Goal: Information Seeking & Learning: Learn about a topic

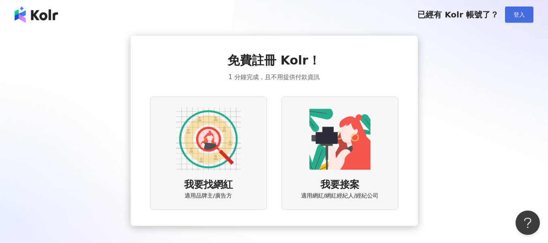
click at [518, 15] on span "登入" at bounding box center [518, 14] width 11 height 6
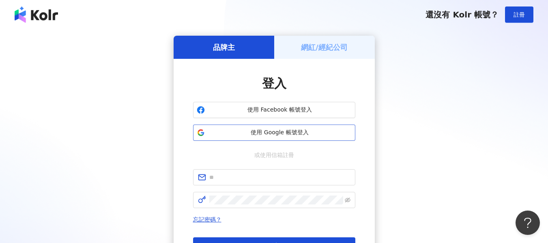
click at [273, 139] on button "使用 Google 帳號登入" at bounding box center [274, 132] width 162 height 16
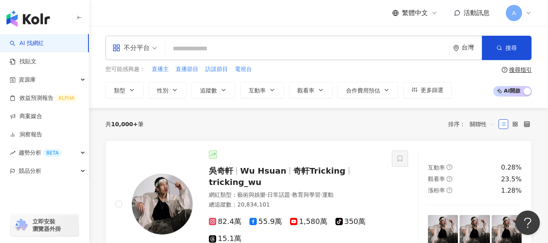
click at [227, 53] on input "search" at bounding box center [307, 48] width 278 height 15
type input "**********"
click at [270, 48] on input "search" at bounding box center [307, 48] width 278 height 15
paste input "**********"
type input "**********"
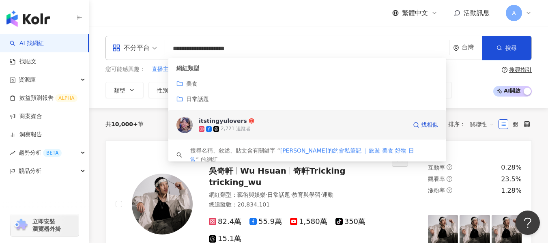
click at [268, 127] on div "2,721 追蹤者" at bounding box center [303, 129] width 208 height 8
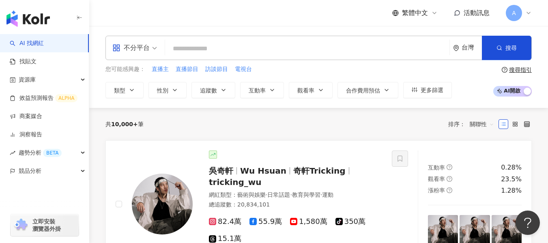
paste input "*******"
type input "*******"
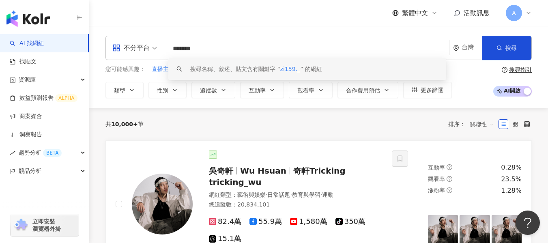
scroll to position [0, 0]
drag, startPoint x: 289, startPoint y: 51, endPoint x: 155, endPoint y: 52, distance: 133.8
click at [155, 52] on div "不分平台 ******* 台灣 搜尋 keyword 搜尋名稱、敘述、貼文含有關鍵字 “ zi159._ ” 的網紅" at bounding box center [318, 48] width 426 height 24
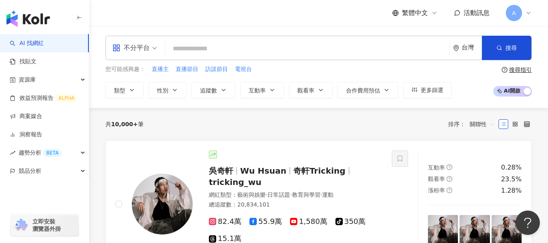
paste input "**********"
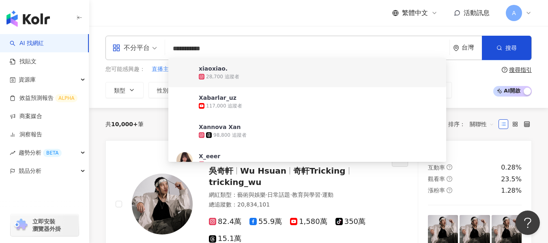
type input "**********"
drag, startPoint x: 383, startPoint y: 47, endPoint x: 146, endPoint y: 49, distance: 237.9
click at [146, 49] on div "**********" at bounding box center [318, 48] width 426 height 24
paste input "*******"
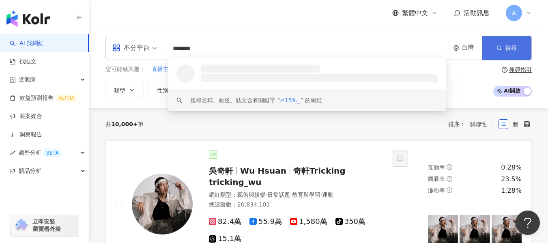
type input "*******"
click at [516, 45] on button "搜尋" at bounding box center [506, 48] width 49 height 24
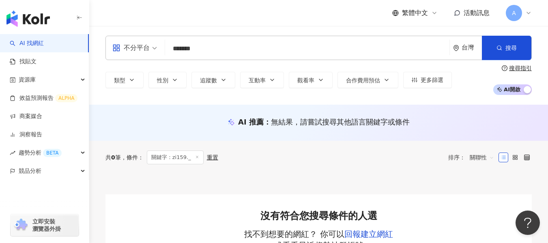
scroll to position [41, 0]
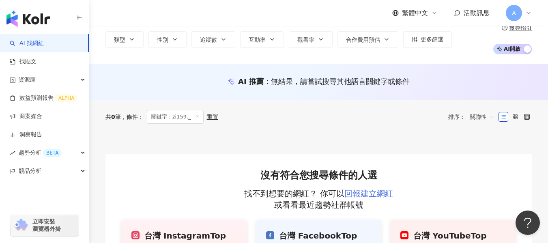
click at [370, 193] on link "回報建立網紅" at bounding box center [368, 193] width 49 height 10
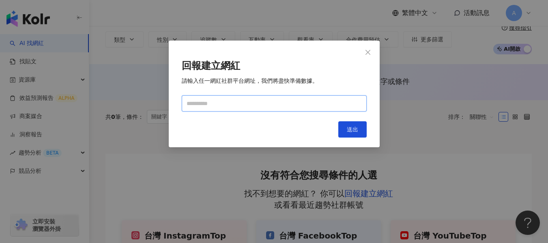
click at [271, 96] on input "text" at bounding box center [274, 103] width 185 height 16
paste input "**********"
type input "**********"
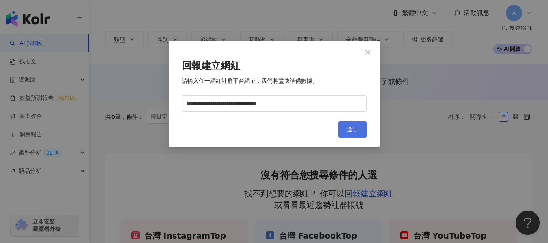
click at [354, 129] on span "送出" at bounding box center [352, 129] width 11 height 6
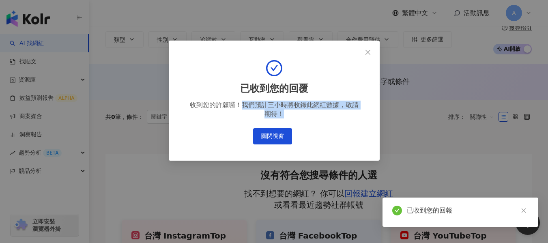
drag, startPoint x: 242, startPoint y: 105, endPoint x: 282, endPoint y: 115, distance: 41.8
click at [282, 115] on div "收到您的許願囉！我們預計三小時將收錄此網紅數據，敬請期待！" at bounding box center [274, 110] width 172 height 18
click at [317, 115] on div "收到您的許願囉！我們預計三小時將收錄此網紅數據，敬請期待！" at bounding box center [274, 110] width 172 height 18
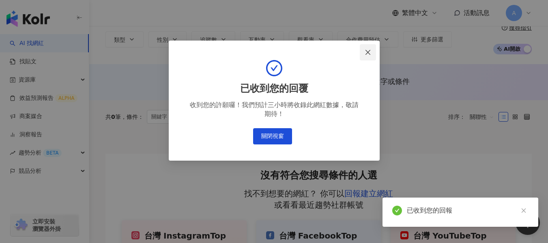
click at [370, 51] on icon "close" at bounding box center [367, 52] width 6 height 6
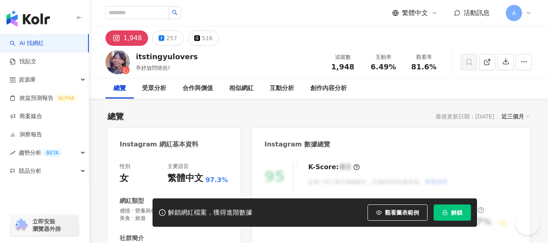
drag, startPoint x: 370, startPoint y: 66, endPoint x: 397, endPoint y: 67, distance: 26.8
click at [397, 67] on div "6.49%" at bounding box center [383, 67] width 31 height 8
drag, startPoint x: 412, startPoint y: 66, endPoint x: 438, endPoint y: 67, distance: 26.0
click at [438, 67] on div "81.6%" at bounding box center [423, 67] width 31 height 8
copy span "81.6%"
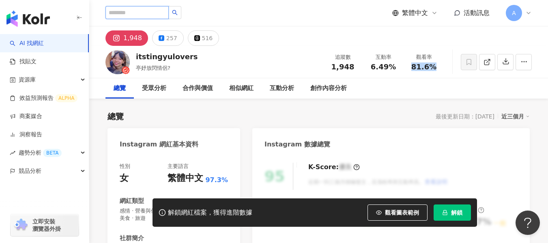
click at [147, 12] on input "search" at bounding box center [136, 12] width 63 height 13
paste input "*******"
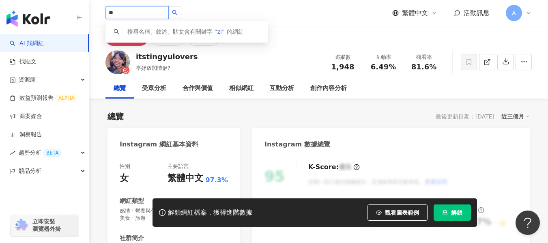
type input "*"
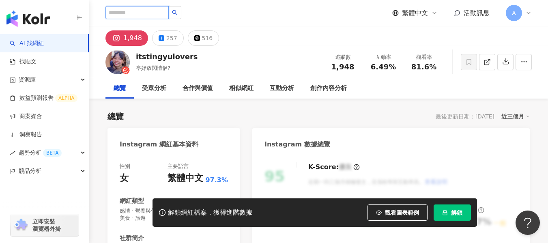
paste input "**********"
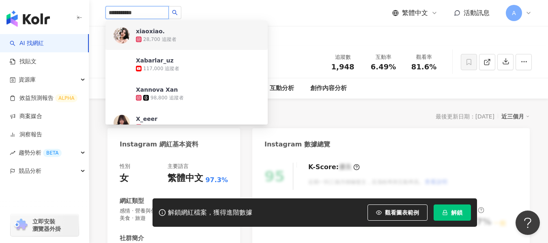
type input "**********"
click at [178, 13] on icon "search" at bounding box center [174, 12] width 5 height 5
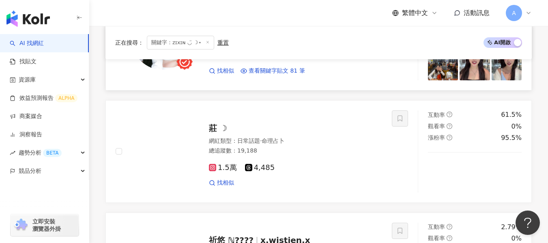
scroll to position [1216, 0]
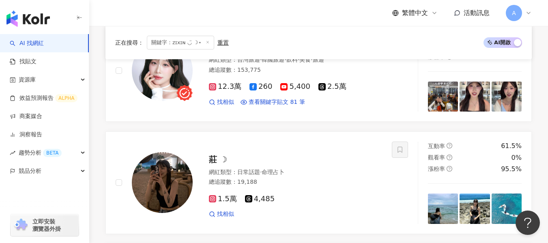
drag, startPoint x: 537, startPoint y: 83, endPoint x: 531, endPoint y: 82, distance: 7.0
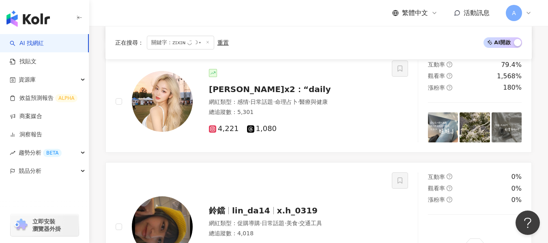
click at [206, 42] on icon at bounding box center [208, 42] width 4 height 4
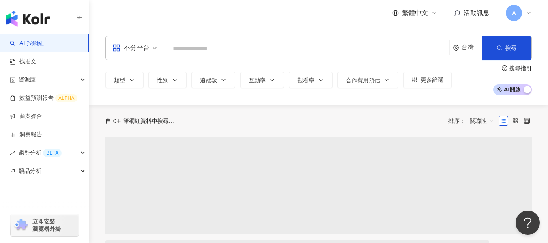
click at [287, 45] on input "search" at bounding box center [307, 48] width 278 height 15
paste input "**********"
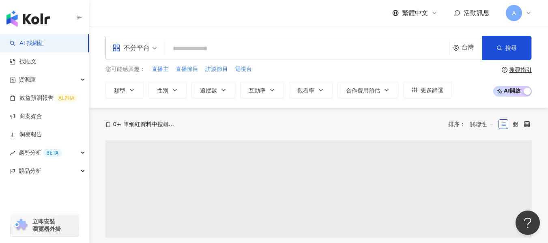
type input "**********"
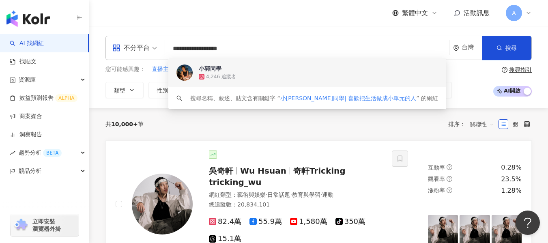
click at [239, 77] on div "4,246 追蹤者" at bounding box center [318, 77] width 239 height 8
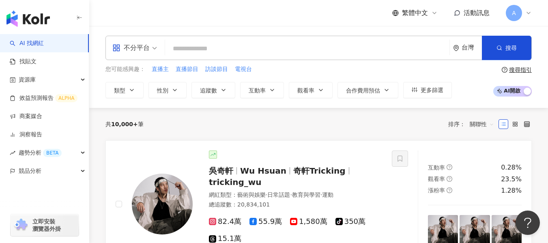
click at [236, 46] on input "search" at bounding box center [307, 48] width 278 height 15
paste input "**********"
type input "**********"
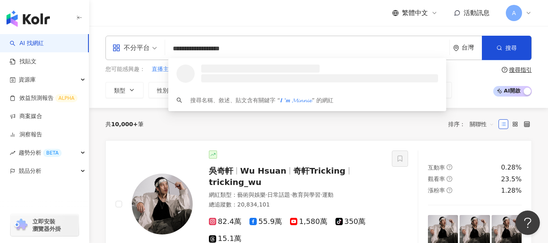
click at [304, 82] on li at bounding box center [319, 78] width 237 height 8
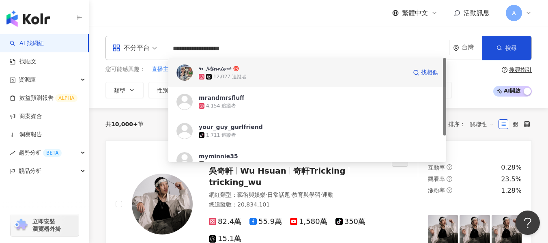
click at [295, 78] on div "12,027 追蹤者" at bounding box center [303, 77] width 208 height 8
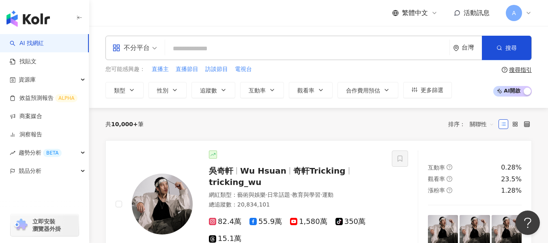
click at [244, 53] on input "search" at bounding box center [307, 48] width 278 height 15
paste input "**********"
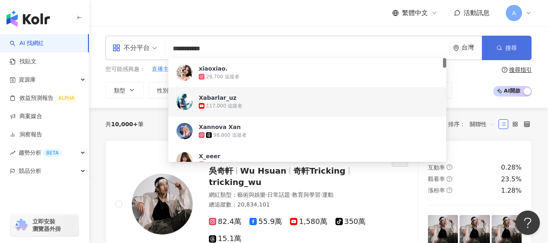
type input "**********"
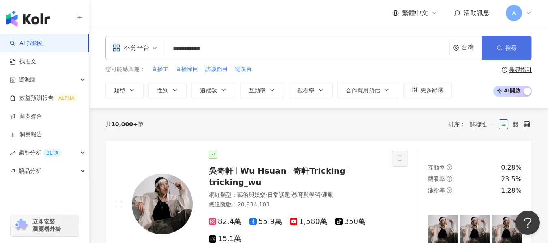
click at [506, 48] on span "搜尋" at bounding box center [510, 48] width 11 height 6
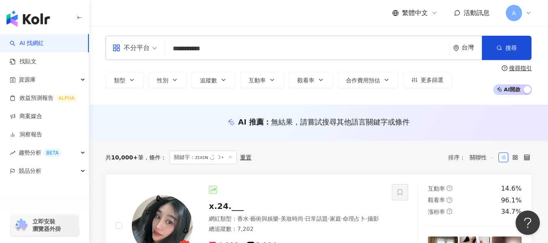
click at [264, 42] on input "**********" at bounding box center [307, 48] width 278 height 15
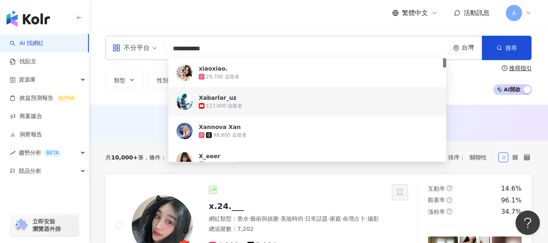
scroll to position [0, 0]
drag, startPoint x: 322, startPoint y: 47, endPoint x: 156, endPoint y: 57, distance: 166.5
click at [156, 57] on div "**********" at bounding box center [318, 48] width 426 height 24
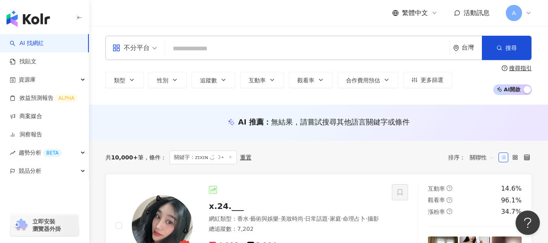
paste input "**********"
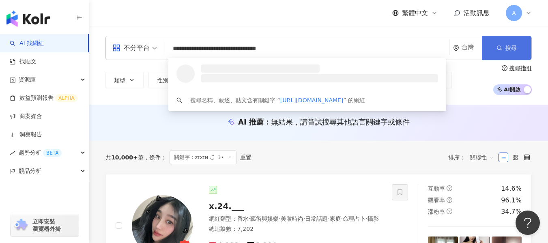
type input "**********"
click at [512, 48] on span "搜尋" at bounding box center [510, 48] width 11 height 6
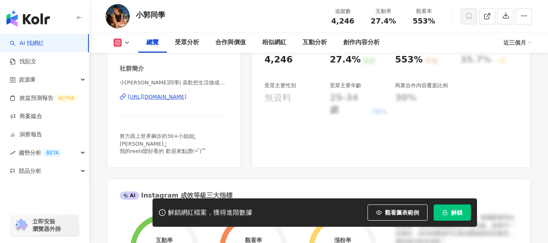
scroll to position [51, 0]
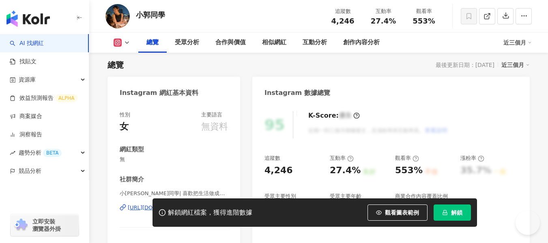
drag, startPoint x: 370, startPoint y: 70, endPoint x: 398, endPoint y: 69, distance: 27.2
click at [400, 25] on div "互動率 27.4%" at bounding box center [383, 15] width 41 height 17
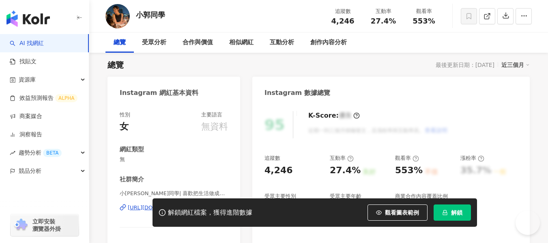
click at [398, 25] on div "27.4%" at bounding box center [383, 21] width 31 height 8
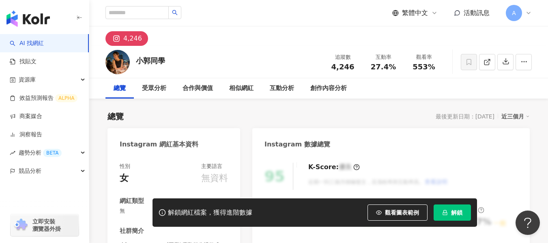
scroll to position [0, 0]
drag, startPoint x: 398, startPoint y: 68, endPoint x: 372, endPoint y: 68, distance: 25.5
click at [372, 68] on div "27.4%" at bounding box center [383, 67] width 31 height 8
copy span "27.4%"
drag, startPoint x: 410, startPoint y: 69, endPoint x: 439, endPoint y: 69, distance: 29.2
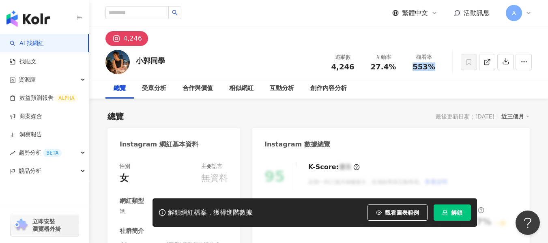
click at [439, 69] on div "觀看率 553%" at bounding box center [423, 61] width 41 height 17
copy span "553%"
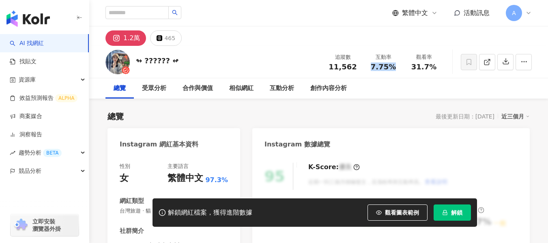
drag, startPoint x: 370, startPoint y: 66, endPoint x: 393, endPoint y: 66, distance: 22.7
click at [393, 66] on div "7.75%" at bounding box center [383, 67] width 31 height 8
copy span "7.75%"
drag, startPoint x: 413, startPoint y: 66, endPoint x: 435, endPoint y: 68, distance: 21.6
click at [435, 68] on div "31.7%" at bounding box center [423, 67] width 31 height 8
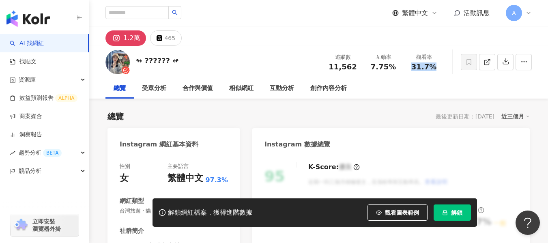
copy span "31.7%"
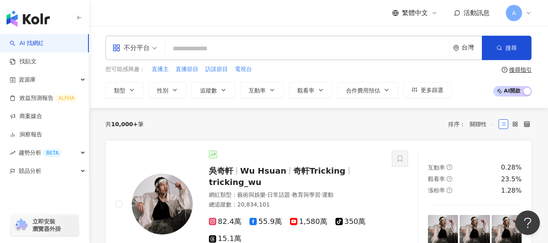
drag, startPoint x: 383, startPoint y: 2, endPoint x: 347, endPoint y: 120, distance: 123.2
click at [338, 122] on div "共 10,000+ 筆 排序： 關聯性" at bounding box center [318, 124] width 426 height 13
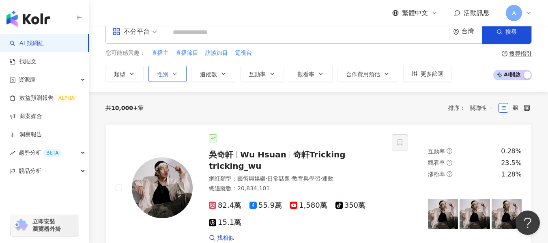
scroll to position [41, 0]
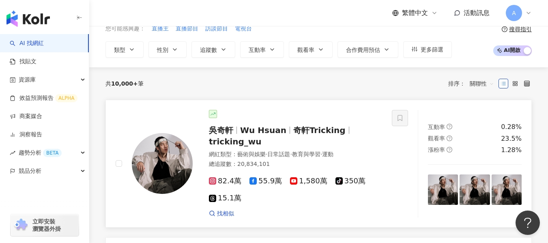
click at [233, 103] on link "[PERSON_NAME][PERSON_NAME] Hsuan 奇軒Tricking tricking_wu 網紅類型 ： 藝術與娛樂 · 日常話題 · 教…" at bounding box center [318, 164] width 426 height 128
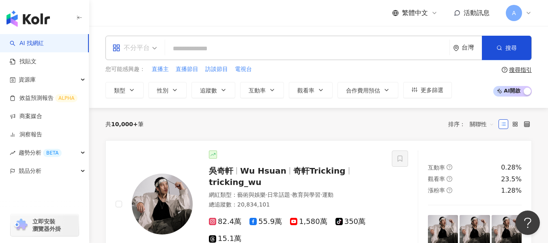
click at [148, 45] on div "不分平台" at bounding box center [130, 47] width 37 height 13
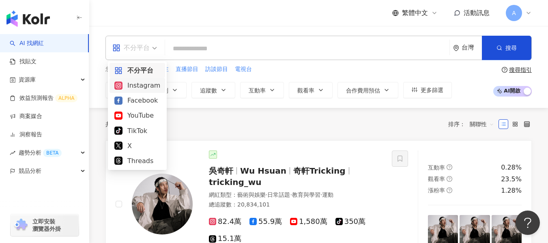
click at [137, 89] on div "Instagram" at bounding box center [137, 85] width 46 height 10
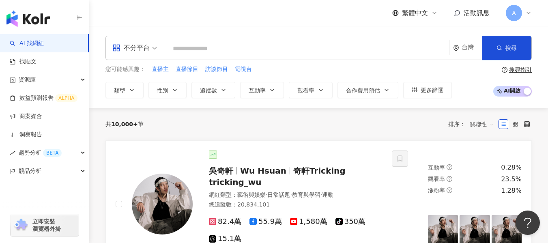
click at [223, 51] on input "search" at bounding box center [307, 48] width 278 height 15
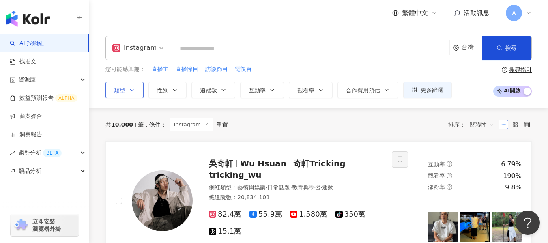
click at [125, 94] on span "類型" at bounding box center [119, 90] width 11 height 6
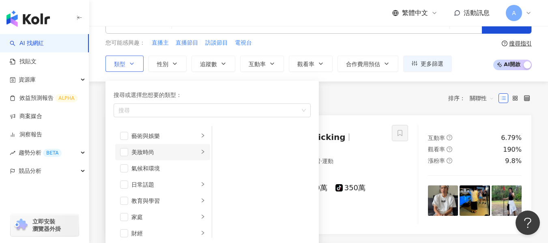
scroll to position [41, 0]
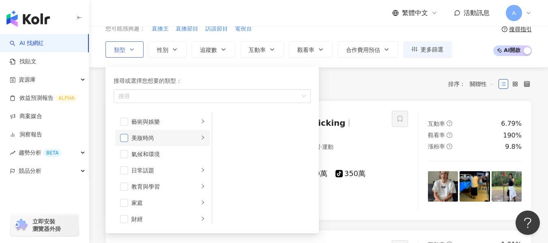
click at [122, 139] on span "button" at bounding box center [124, 138] width 8 height 8
click at [178, 47] on icon "button" at bounding box center [174, 49] width 6 height 6
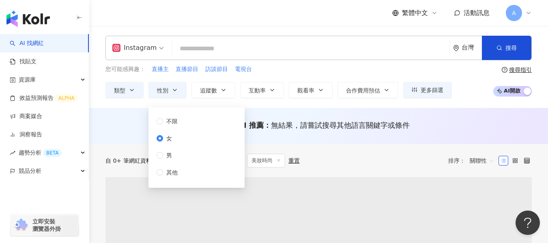
click at [218, 90] on button "追蹤數" at bounding box center [213, 90] width 44 height 16
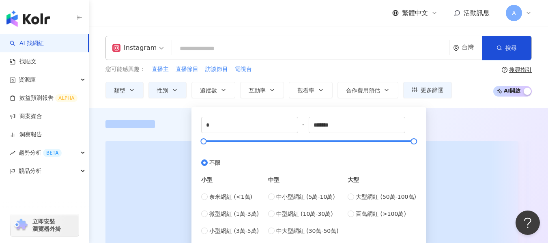
scroll to position [41, 0]
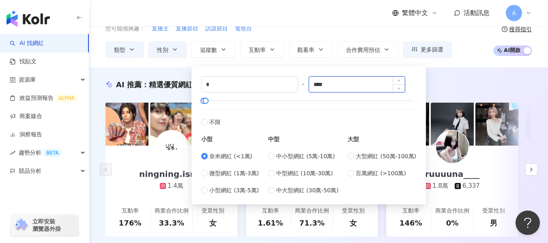
drag, startPoint x: 336, startPoint y: 86, endPoint x: 311, endPoint y: 86, distance: 25.1
click at [311, 86] on input "****" at bounding box center [357, 84] width 96 height 15
type input "*"
type input "****"
click at [455, 88] on div "AI 推薦 ： 精選優質網紅" at bounding box center [318, 84] width 426 height 10
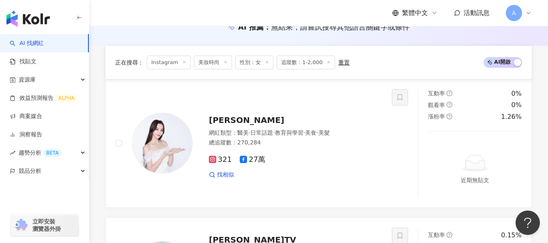
scroll to position [122, 0]
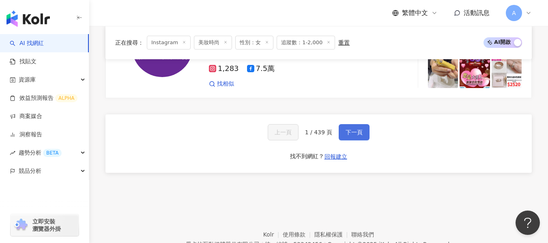
click at [353, 129] on span "下一頁" at bounding box center [353, 132] width 17 height 6
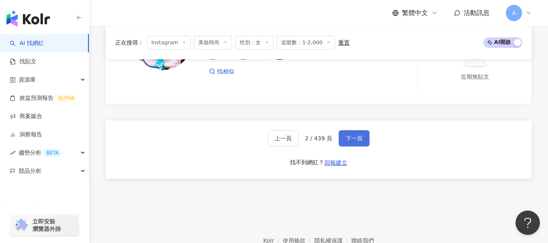
click at [353, 135] on span "下一頁" at bounding box center [353, 138] width 17 height 6
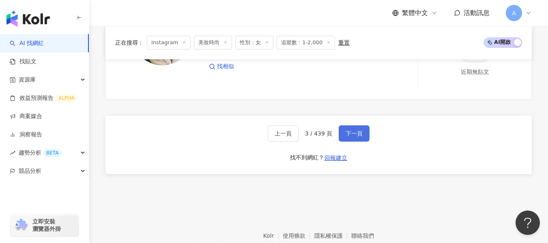
click at [353, 130] on span "下一頁" at bounding box center [353, 133] width 17 height 6
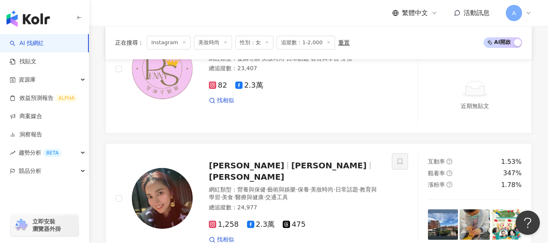
scroll to position [590, 0]
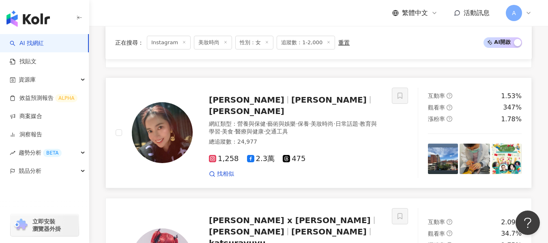
click at [321, 148] on div "1,258 2.3萬 475 找相似" at bounding box center [295, 163] width 173 height 30
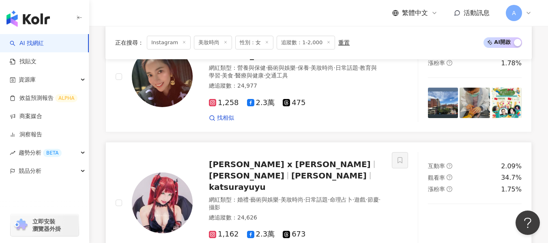
scroll to position [779, 0]
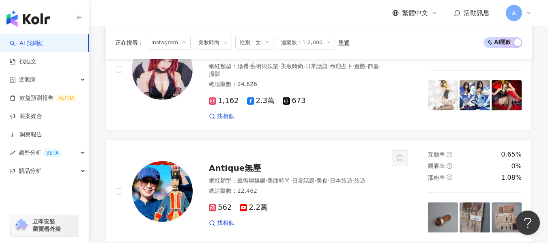
drag, startPoint x: 335, startPoint y: 125, endPoint x: 303, endPoint y: 103, distance: 38.5
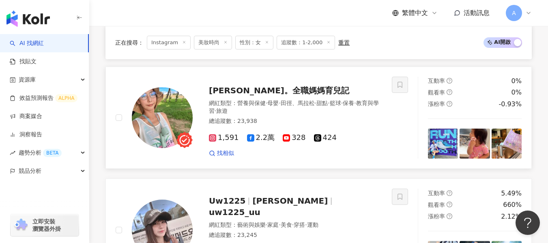
scroll to position [1064, 0]
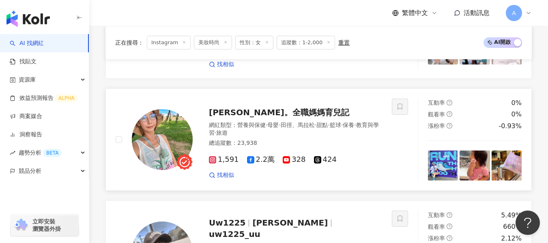
click at [181, 120] on img at bounding box center [162, 139] width 61 height 61
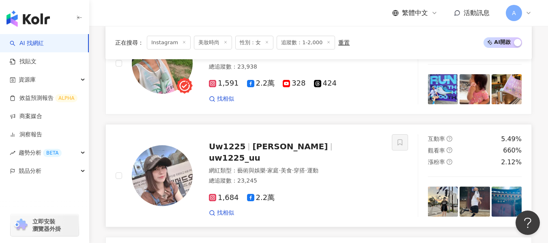
scroll to position [1141, 0]
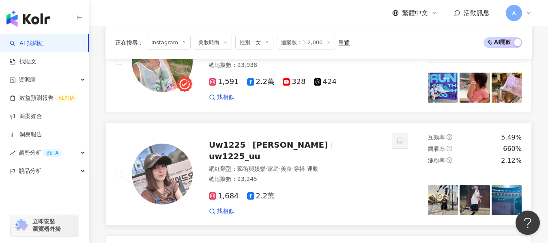
click at [151, 143] on img at bounding box center [162, 173] width 61 height 61
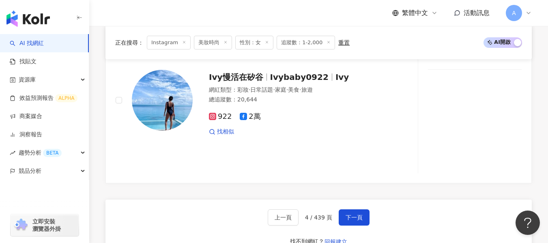
scroll to position [1547, 0]
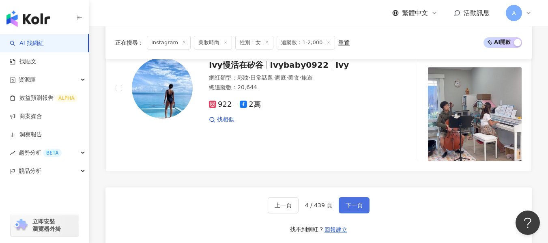
click at [345, 202] on span "下一頁" at bounding box center [353, 205] width 17 height 6
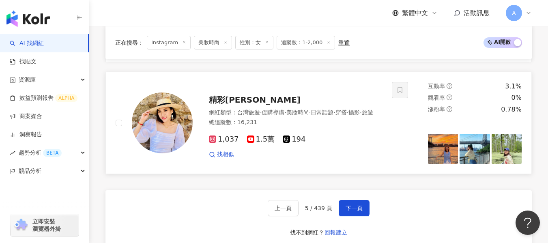
scroll to position [1337, 0]
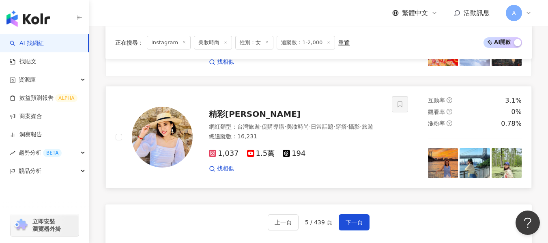
click at [363, 130] on div "網紅類型 ： 台灣旅遊 · 促購導購 · 美妝時尚 · 日常話題 · 穿搭 · 攝影 · 旅遊 總追蹤數 ： 16,231" at bounding box center [295, 133] width 173 height 20
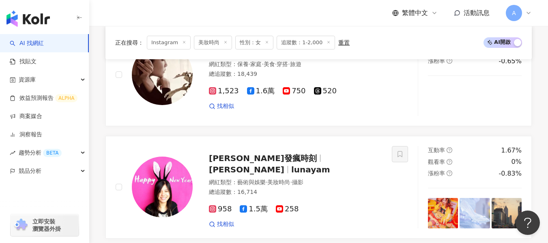
scroll to position [1094, 0]
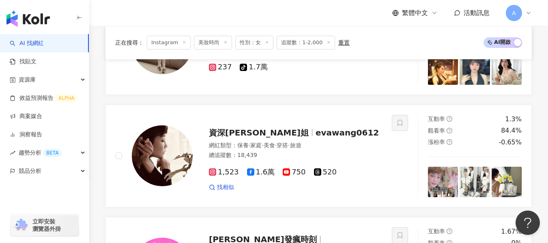
click at [338, 142] on div "網紅類型 ： 保養 · 家庭 · 美食 · 穿搭 · 旅遊" at bounding box center [295, 145] width 173 height 8
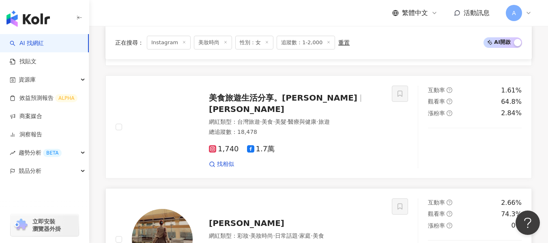
scroll to position [891, 0]
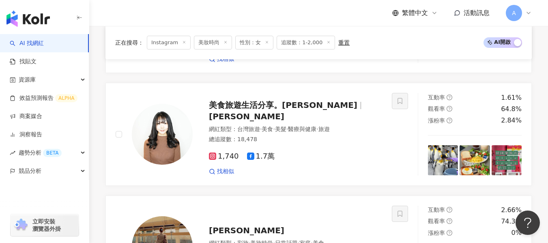
click at [316, 126] on span "醫療與健康" at bounding box center [302, 129] width 28 height 6
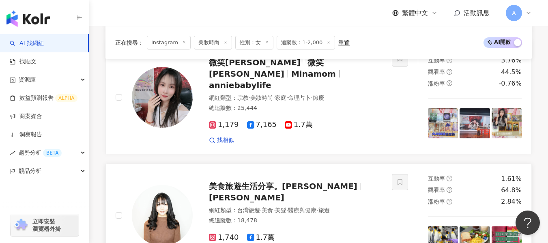
scroll to position [770, 0]
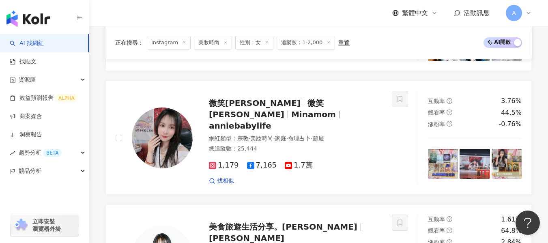
click at [160, 152] on img at bounding box center [162, 137] width 61 height 61
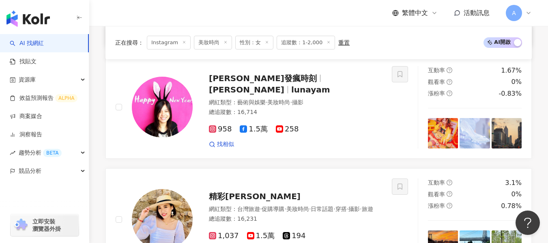
scroll to position [1337, 0]
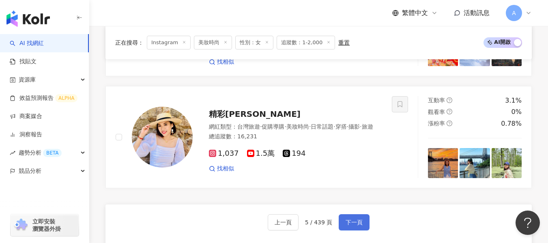
click at [354, 219] on span "下一頁" at bounding box center [353, 222] width 17 height 6
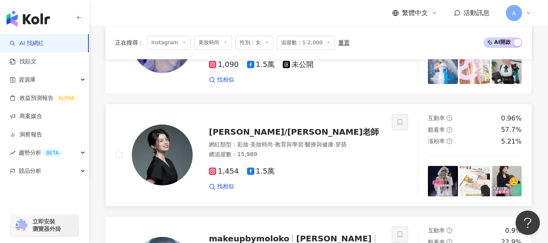
scroll to position [203, 0]
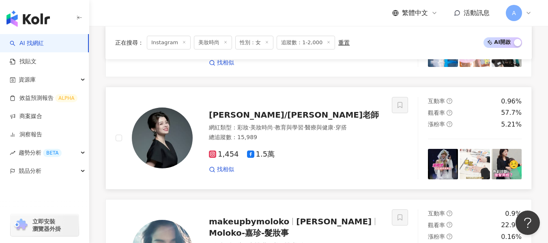
click at [274, 131] on span "·" at bounding box center [274, 127] width 2 height 6
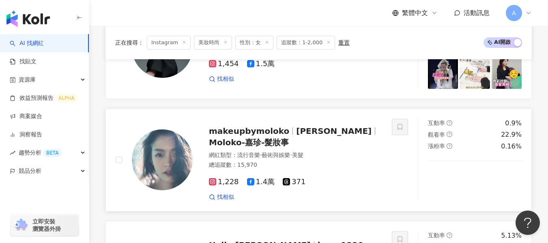
scroll to position [324, 0]
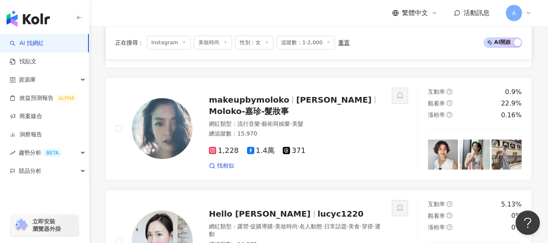
click at [331, 128] on div "網紅類型 ： 流行音樂 · 藝術與娛樂 · 美髮" at bounding box center [295, 124] width 173 height 8
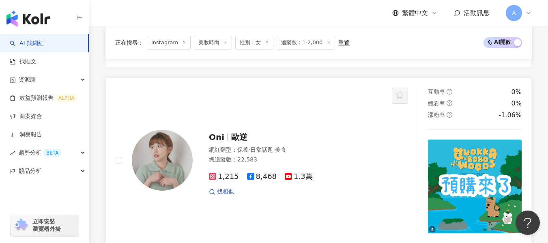
scroll to position [851, 0]
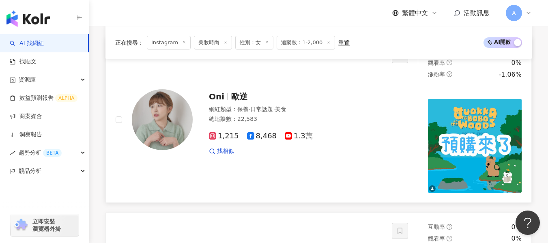
click at [296, 152] on div "Oni 歐逆 網紅類型 ： 保養 · 日常話題 · 美食 總追蹤數 ： 22,583 1,215 8,468 1.3萬 找相似" at bounding box center [254, 120] width 276 height 146
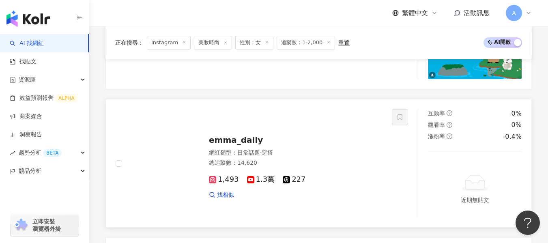
scroll to position [973, 0]
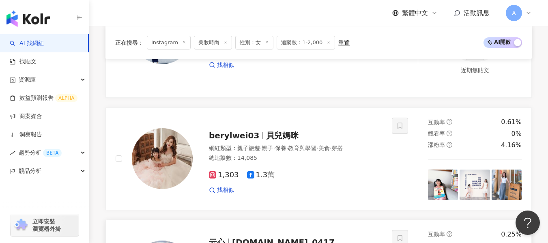
scroll to position [1216, 0]
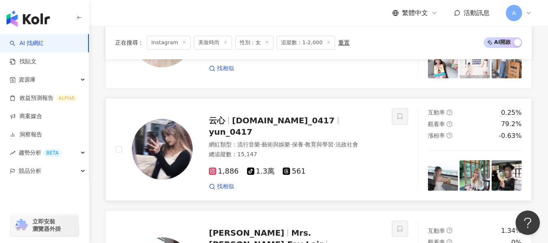
click at [282, 141] on span "藝術與娛樂" at bounding box center [275, 144] width 28 height 6
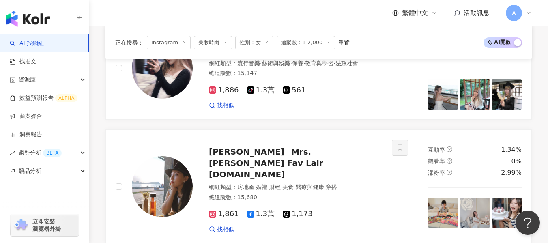
click at [330, 147] on span "Mrs.Chang's Fav Lair" at bounding box center [269, 157] width 121 height 21
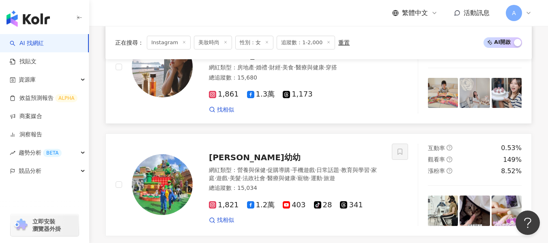
scroll to position [1500, 0]
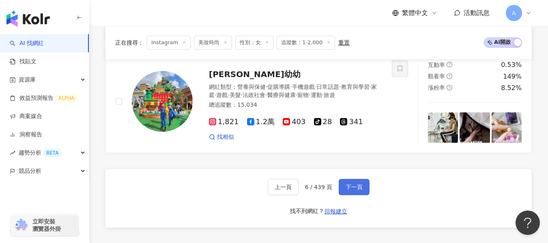
click at [351, 184] on span "下一頁" at bounding box center [353, 187] width 17 height 6
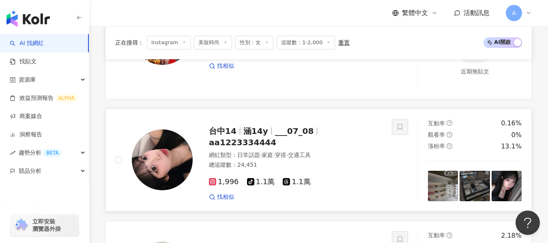
scroll to position [1019, 0]
click at [302, 161] on div "總追蹤數 ： 24,451" at bounding box center [295, 165] width 173 height 8
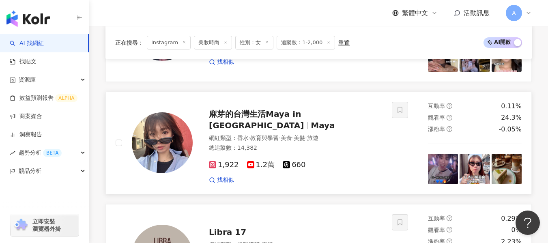
scroll to position [532, 0]
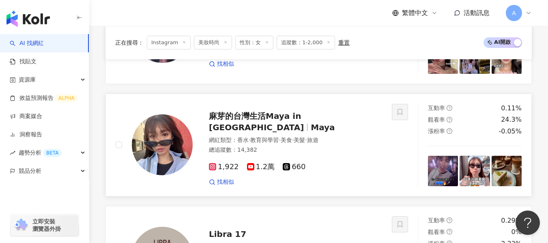
click at [338, 156] on div "1,922 1.2萬 660 找相似" at bounding box center [295, 171] width 173 height 30
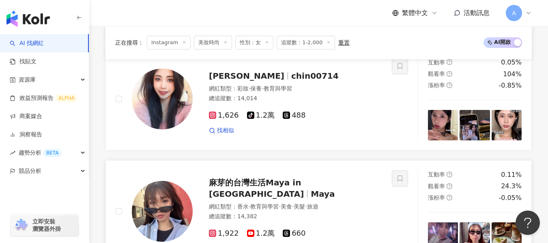
scroll to position [451, 0]
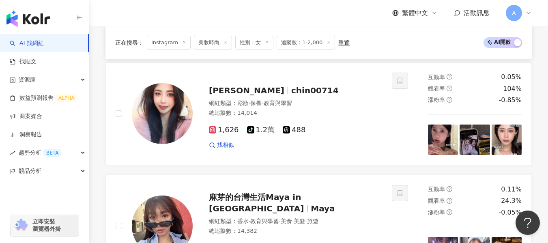
click at [325, 119] on div "1,626 tiktok-icon 1.2萬 488 找相似" at bounding box center [295, 134] width 173 height 30
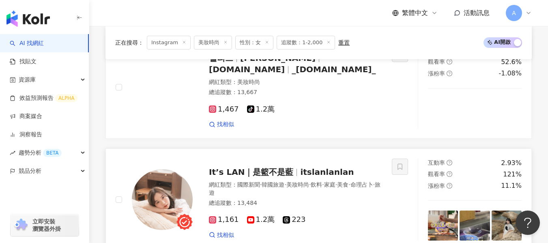
scroll to position [222, 0]
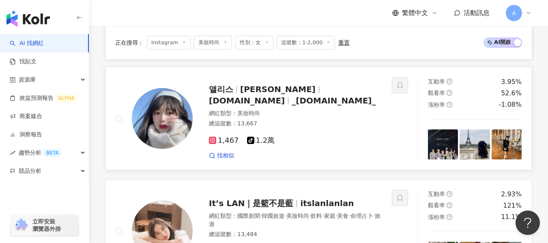
click at [310, 145] on div "1,467 tiktok-icon 1.2萬" at bounding box center [295, 140] width 173 height 9
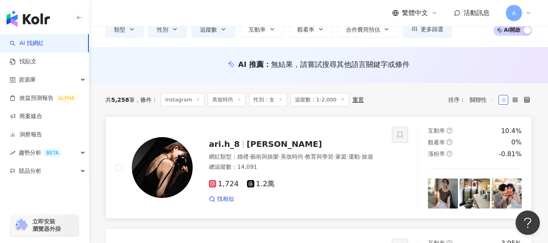
scroll to position [86, 0]
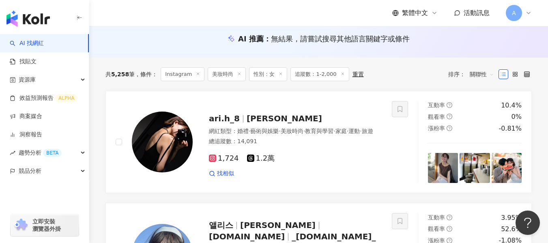
click at [361, 153] on div "1,724 1.2萬 找相似" at bounding box center [295, 163] width 173 height 30
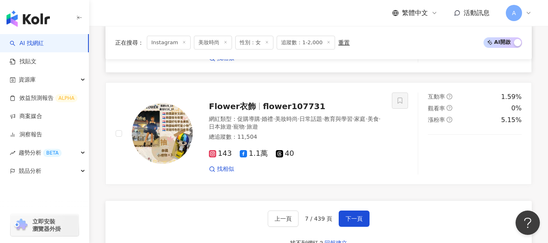
scroll to position [1464, 0]
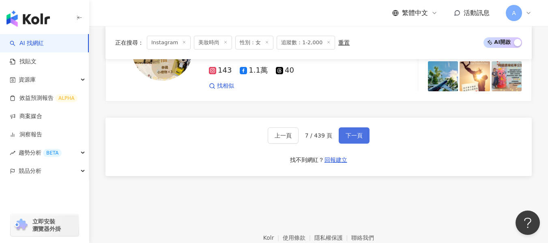
click at [355, 137] on span "下一頁" at bounding box center [353, 135] width 17 height 6
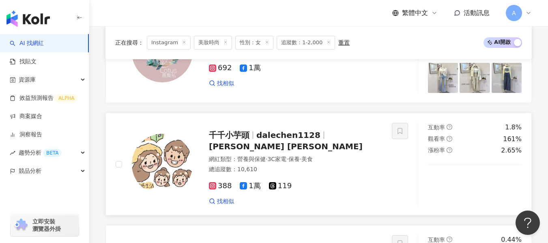
scroll to position [1209, 0]
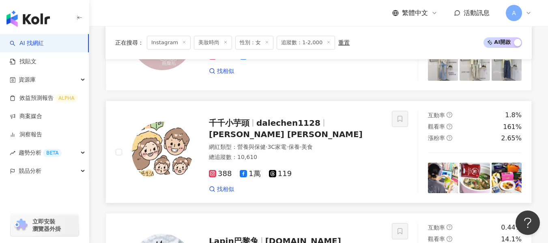
click at [327, 169] on div "388 1萬 119" at bounding box center [295, 173] width 173 height 9
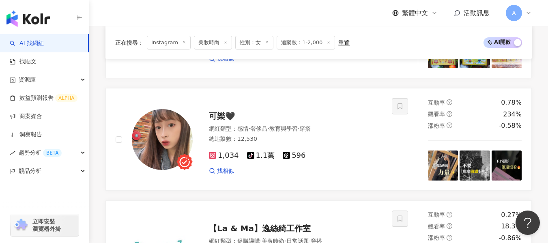
scroll to position [885, 0]
click at [261, 126] on span "奢侈品" at bounding box center [258, 129] width 17 height 6
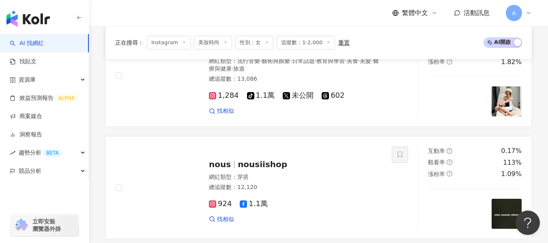
scroll to position [115, 0]
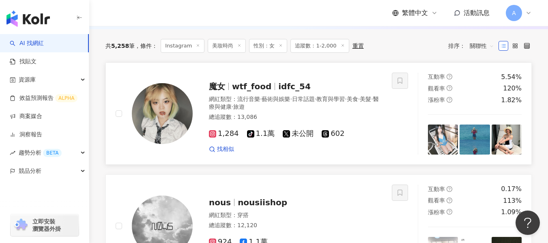
click at [346, 100] on span "·" at bounding box center [346, 99] width 2 height 6
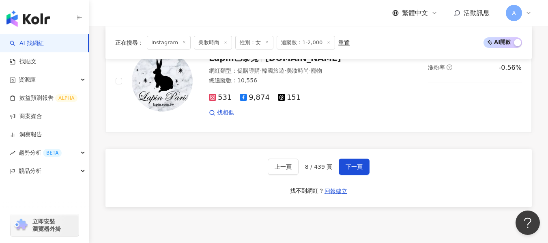
scroll to position [1373, 0]
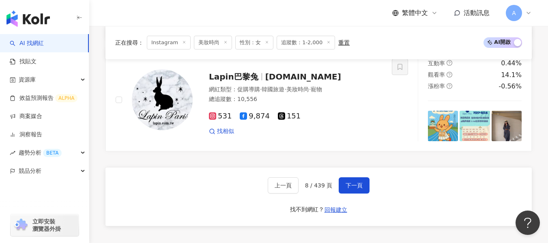
click at [358, 182] on span "下一頁" at bounding box center [353, 185] width 17 height 6
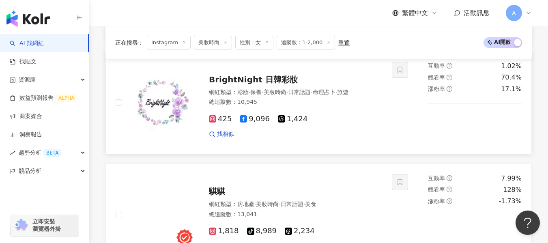
scroll to position [1250, 0]
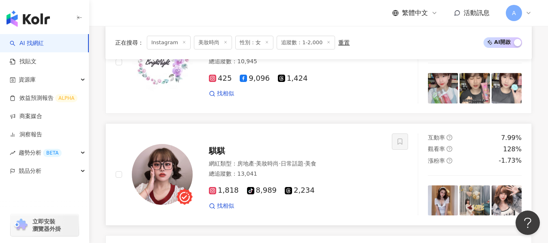
click at [300, 170] on div "總追蹤數 ： 13,041" at bounding box center [295, 174] width 173 height 8
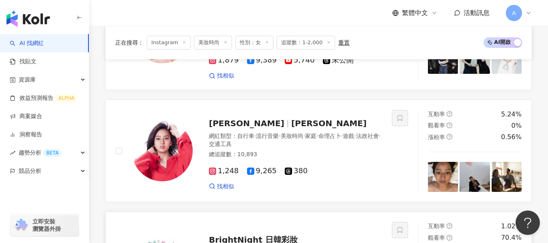
scroll to position [1047, 0]
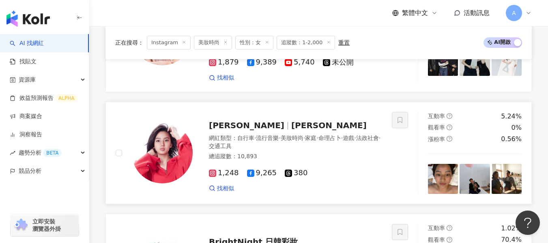
click at [335, 139] on div "網紅類型 ： 自行車 · 流行音樂 · 美妝時尚 · 家庭 · 命理占卜 · 遊戲 · 法政社會 · 交通工具 總追蹤數 ： 10,893" at bounding box center [295, 148] width 173 height 28
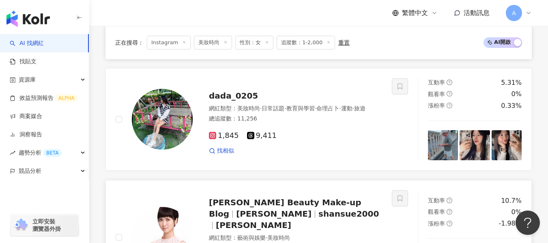
scroll to position [845, 0]
click at [315, 120] on div "總追蹤數 ： 11,256" at bounding box center [295, 119] width 173 height 8
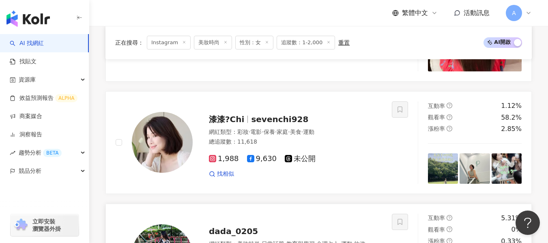
scroll to position [683, 0]
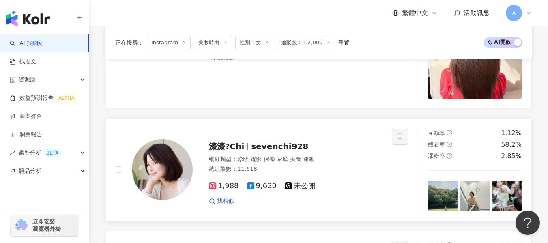
click at [331, 150] on div "漆漆?Chi sevenchi928" at bounding box center [295, 146] width 173 height 11
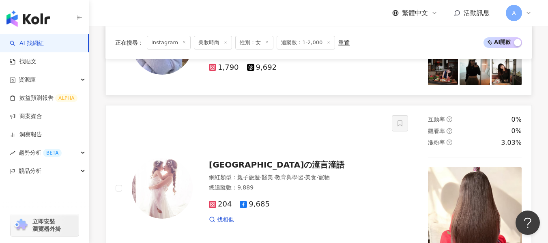
click at [335, 72] on div "1,790 9,692" at bounding box center [295, 64] width 173 height 15
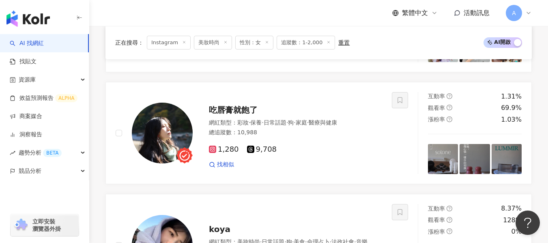
scroll to position [318, 0]
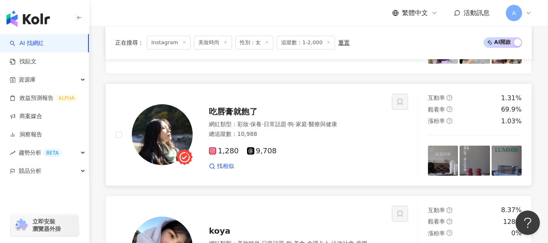
click at [310, 152] on div "1,280 9,708" at bounding box center [295, 151] width 173 height 9
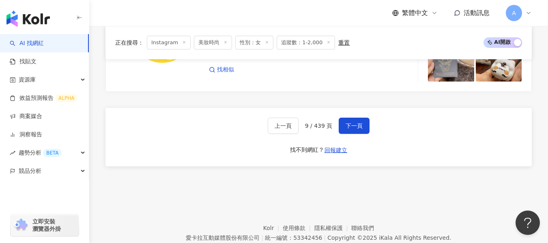
scroll to position [1453, 0]
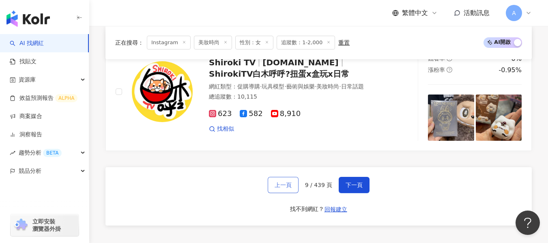
click at [286, 182] on span "上一頁" at bounding box center [282, 185] width 17 height 6
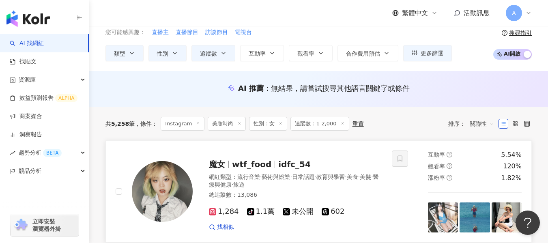
scroll to position [33, 0]
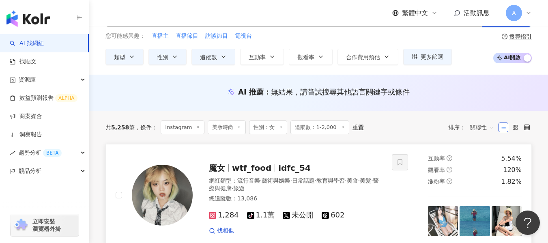
click at [155, 192] on img at bounding box center [162, 195] width 61 height 61
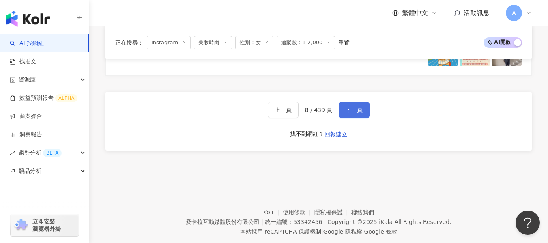
click at [346, 107] on span "下一頁" at bounding box center [353, 110] width 17 height 6
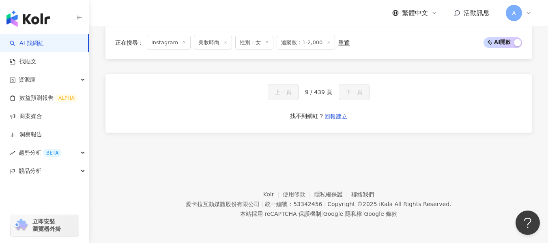
scroll to position [595, 0]
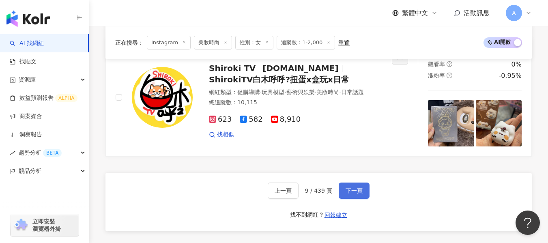
click at [345, 187] on span "下一頁" at bounding box center [353, 190] width 17 height 6
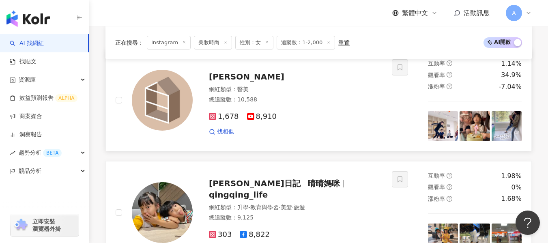
scroll to position [128, 0]
click at [308, 114] on div "1,678 8,910" at bounding box center [295, 117] width 173 height 9
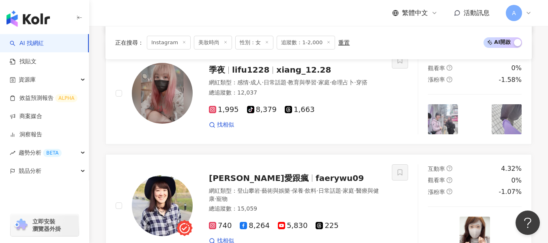
scroll to position [807, 0]
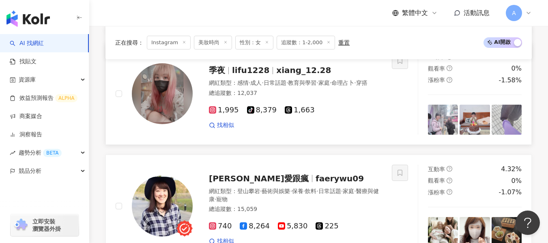
drag, startPoint x: 316, startPoint y: 103, endPoint x: 259, endPoint y: 0, distance: 117.9
click at [316, 87] on div "網紅類型 ： 感情 · 成人 · 日常話題 · 教育與學習 · 家庭 · 命理占卜 · 穿搭" at bounding box center [295, 83] width 173 height 8
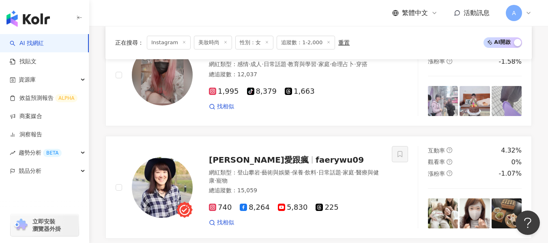
scroll to position [843, 0]
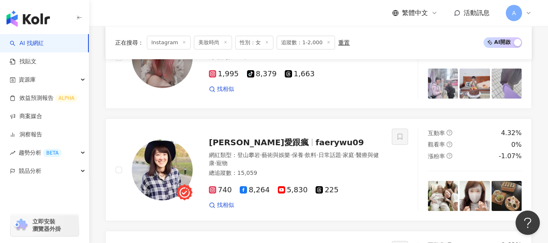
drag, startPoint x: 317, startPoint y: 174, endPoint x: 246, endPoint y: 1, distance: 187.6
click at [317, 174] on div "總追蹤數 ： 15,059" at bounding box center [295, 173] width 173 height 8
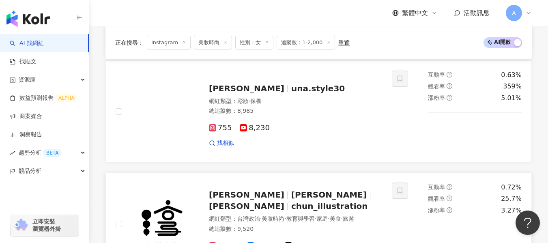
scroll to position [1113, 0]
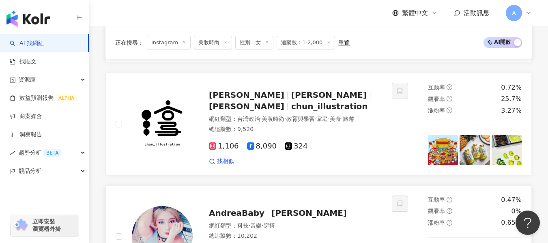
click at [335, 232] on div "總追蹤數 ： 10,202" at bounding box center [295, 236] width 173 height 8
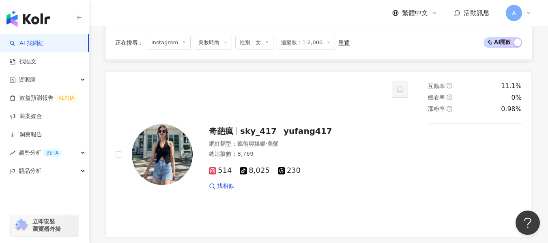
scroll to position [1456, 0]
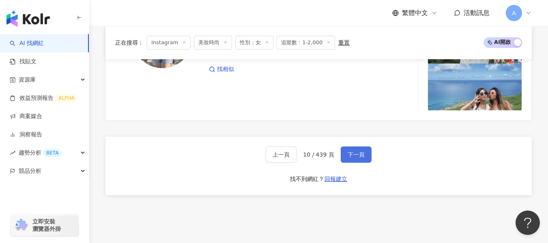
click at [355, 158] on span "下一頁" at bounding box center [355, 154] width 17 height 6
click at [357, 158] on span "下一頁" at bounding box center [355, 154] width 17 height 6
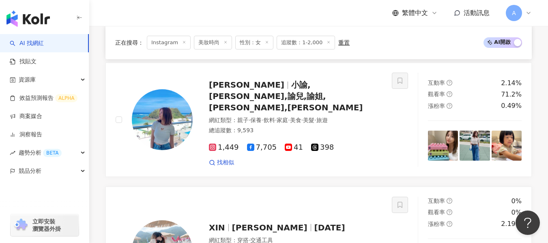
scroll to position [638, 0]
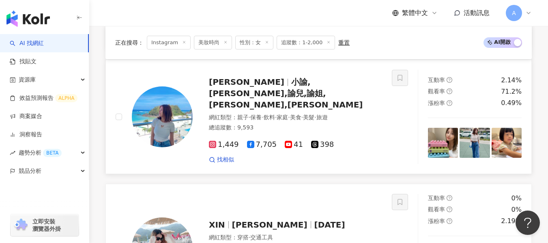
click at [347, 137] on div "1,449 7,705 41 398 找相似" at bounding box center [295, 149] width 173 height 30
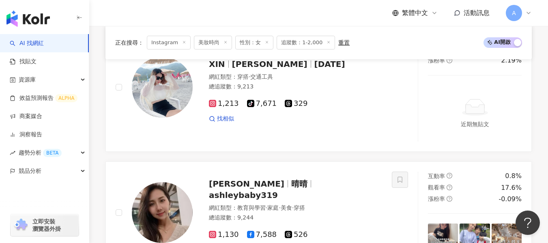
scroll to position [852, 0]
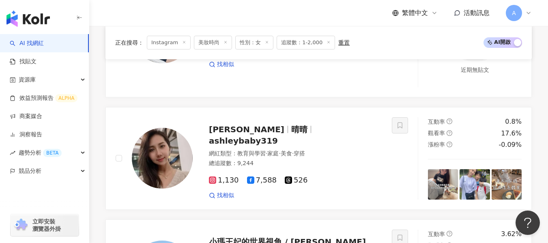
click at [331, 169] on div "1,130 7,588 526 找相似" at bounding box center [295, 184] width 173 height 30
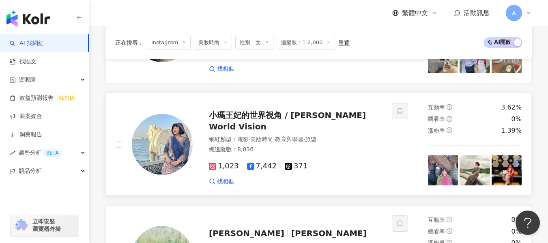
click at [333, 146] on div "總追蹤數 ： 8,836" at bounding box center [295, 150] width 173 height 8
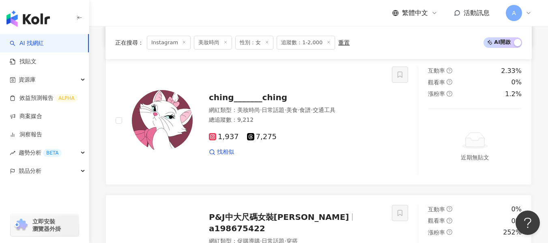
scroll to position [1246, 0]
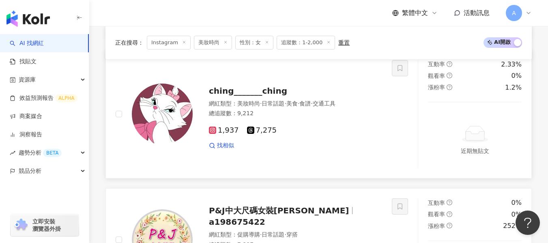
click at [294, 126] on div "1,937 7,275" at bounding box center [295, 130] width 173 height 9
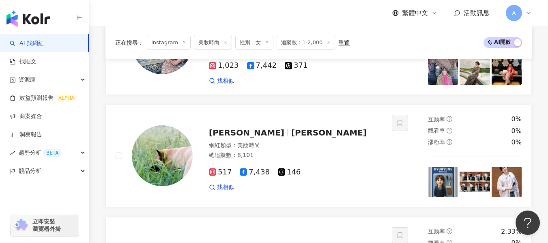
scroll to position [1125, 0]
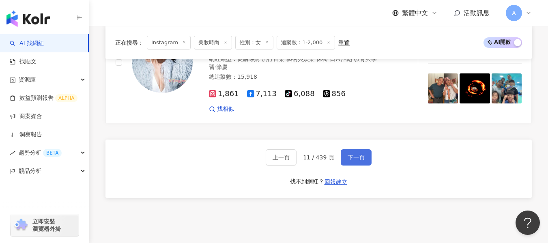
click at [355, 154] on span "下一頁" at bounding box center [355, 157] width 17 height 6
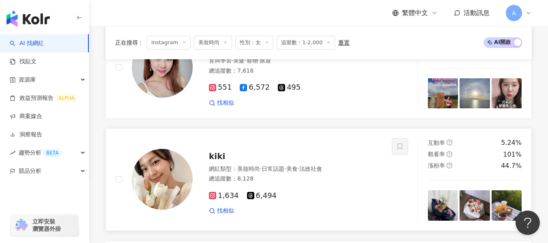
scroll to position [1017, 0]
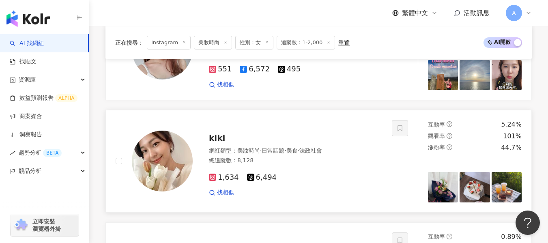
click at [359, 155] on div "網紅類型 ： 美妝時尚 · 日常話題 · 美食 · 法政社會" at bounding box center [295, 151] width 173 height 8
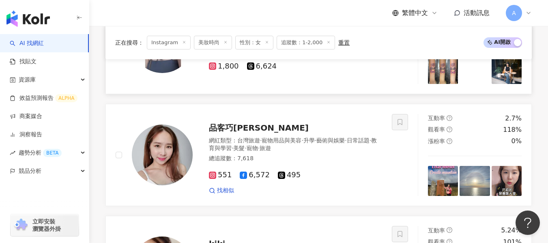
scroll to position [855, 0]
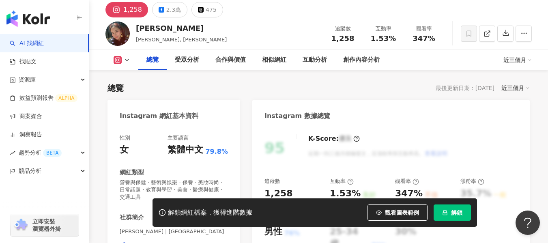
scroll to position [81, 0]
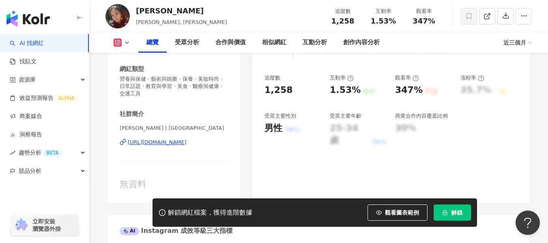
scroll to position [122, 0]
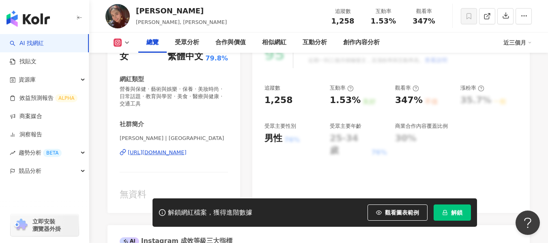
click at [159, 151] on div "[URL][DOMAIN_NAME]" at bounding box center [157, 152] width 59 height 7
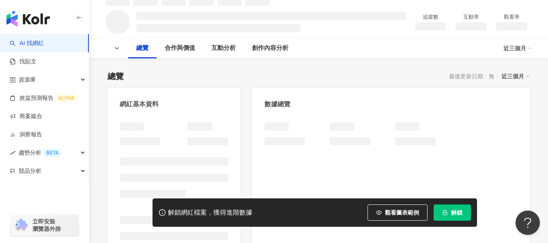
scroll to position [41, 0]
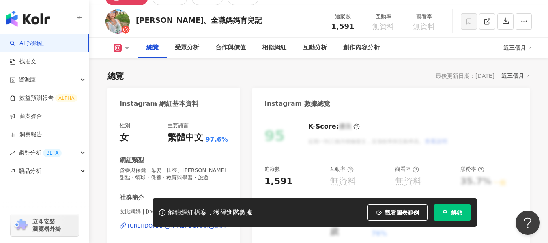
click at [150, 222] on div "[URL][DOMAIN_NAME][DOMAIN_NAME]" at bounding box center [178, 225] width 100 height 7
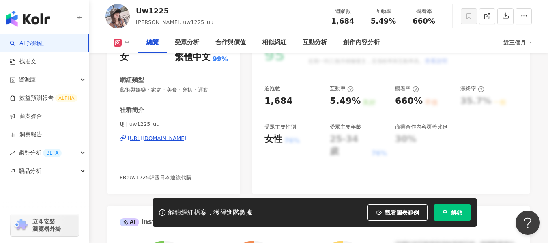
scroll to position [122, 0]
click at [178, 143] on div "𝗨̫ | uw1225_uu https://www.instagram.com/uw1225_uu/" at bounding box center [174, 143] width 108 height 47
click at [182, 138] on div "https://www.instagram.com/uw1225_uu/" at bounding box center [157, 137] width 59 height 7
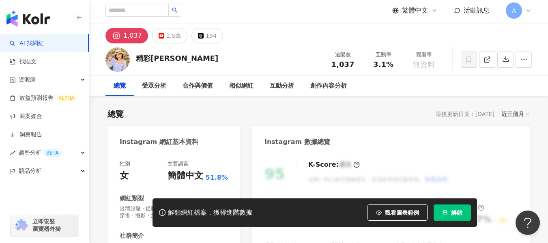
scroll to position [104, 0]
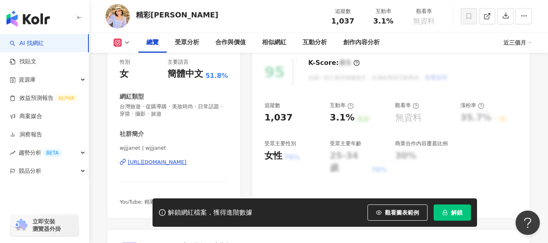
click at [186, 158] on div "https://www.instagram.com/wjjjanet/" at bounding box center [157, 161] width 59 height 7
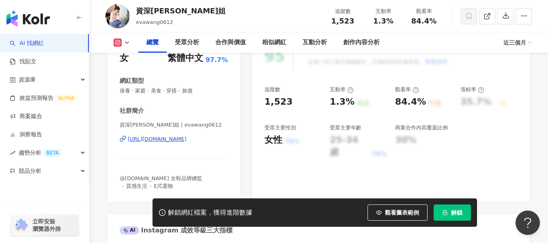
scroll to position [122, 0]
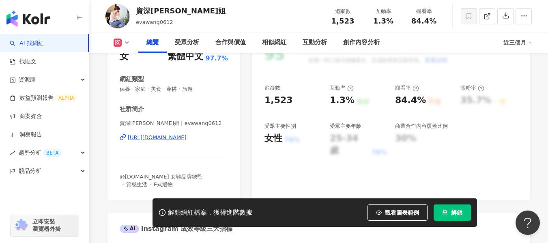
click at [171, 136] on div "[URL][DOMAIN_NAME]" at bounding box center [157, 137] width 59 height 7
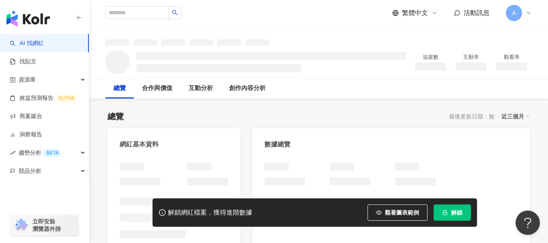
scroll to position [81, 0]
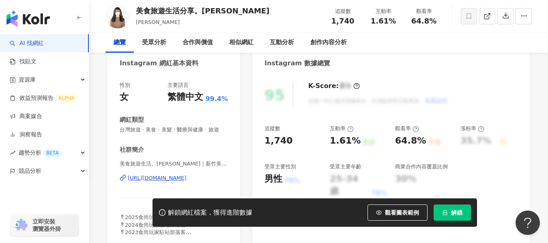
click at [173, 142] on div "性別 女 主要語言 繁體中文 99.4% 網紅類型 台灣旅遊 · 美食 · 美髮 · 醫療與健康 · 旅遊 社群簡介 美食旅遊生活。欣晴｜新竹美食｜台灣旅遊｜…" at bounding box center [174, 158] width 108 height 154
click at [173, 174] on div "[URL][DOMAIN_NAME]" at bounding box center [157, 177] width 59 height 7
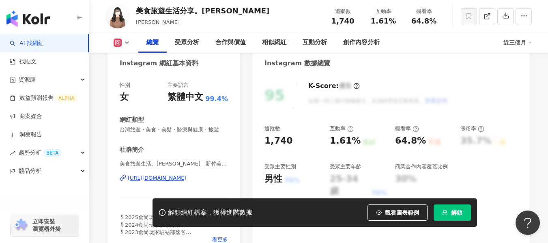
scroll to position [122, 0]
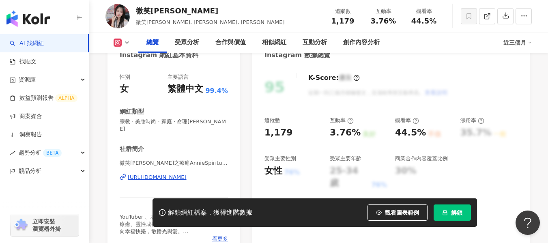
scroll to position [122, 0]
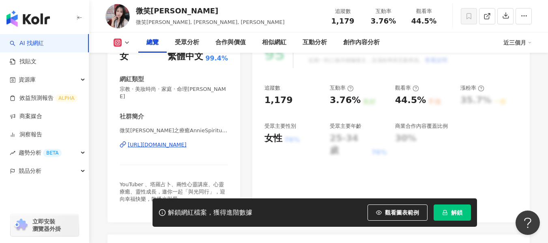
click at [164, 141] on div "[URL][DOMAIN_NAME]" at bounding box center [157, 144] width 59 height 7
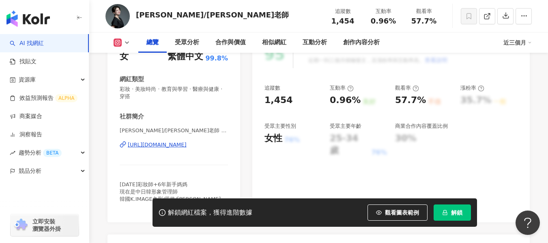
scroll to position [162, 0]
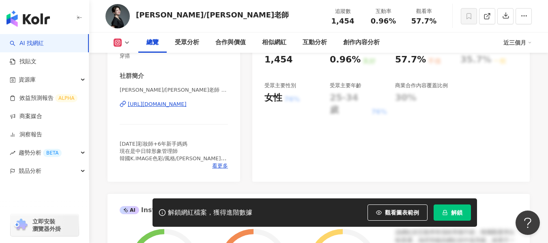
click at [186, 107] on div "https://www.instagram.com/kellyfacer127/" at bounding box center [157, 104] width 59 height 7
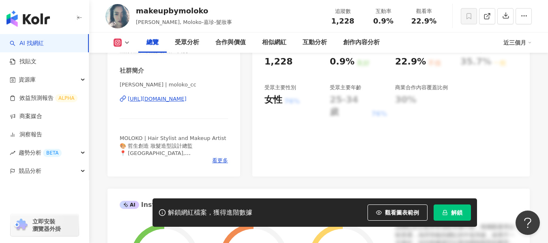
scroll to position [162, 0]
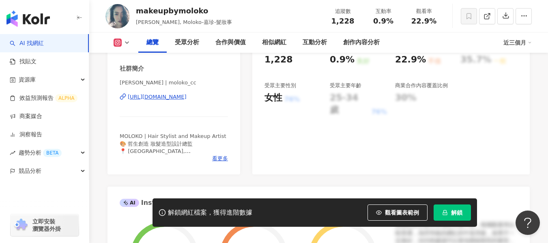
click at [168, 97] on div "https://www.instagram.com/moloko_cc/" at bounding box center [157, 96] width 59 height 7
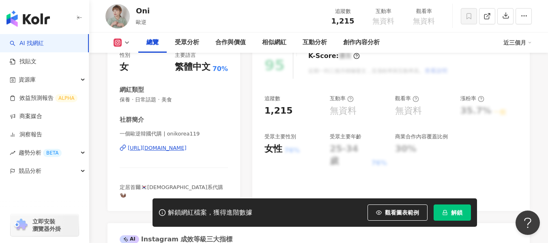
scroll to position [162, 0]
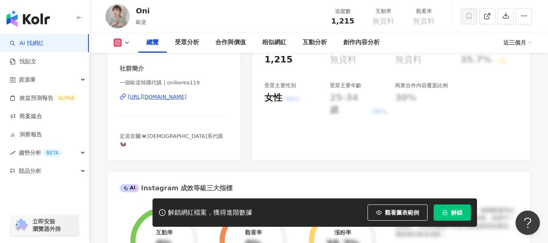
click at [162, 100] on div "[URL][DOMAIN_NAME]" at bounding box center [157, 96] width 59 height 7
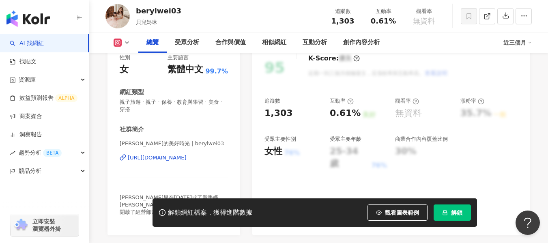
scroll to position [122, 0]
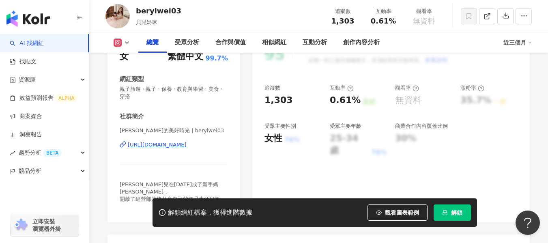
click at [167, 146] on div "[URL][DOMAIN_NAME]" at bounding box center [157, 144] width 59 height 7
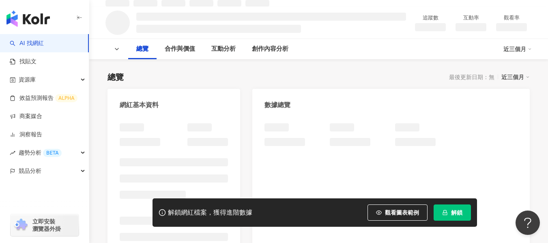
scroll to position [81, 0]
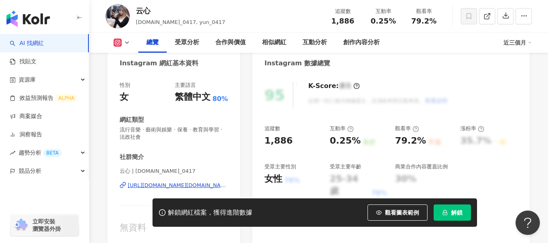
scroll to position [122, 0]
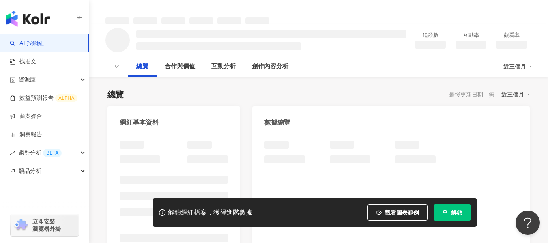
scroll to position [81, 0]
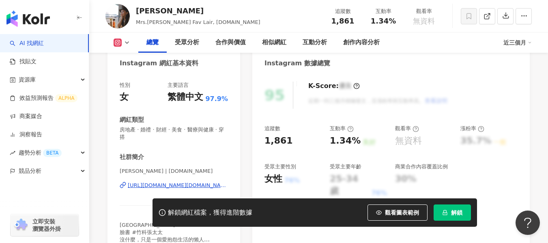
click at [189, 106] on div "性別 女 主要語言 繁體中文 97.9% 網紅類型 房地產 · 婚禮 · 財經 · 美食 · 醫療與健康 · 穿搭 社群簡介 竹科張太太 | mrsc.lif…" at bounding box center [174, 165] width 108 height 169
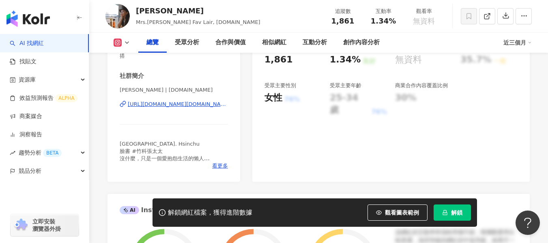
click at [194, 102] on div "https://www.instagram.com/mrsc.life/" at bounding box center [178, 104] width 100 height 7
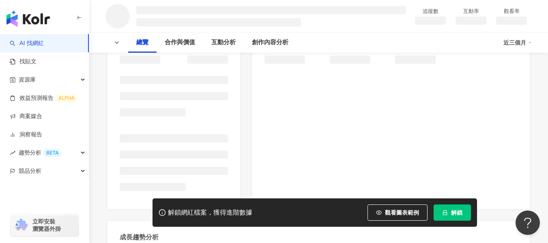
scroll to position [162, 0]
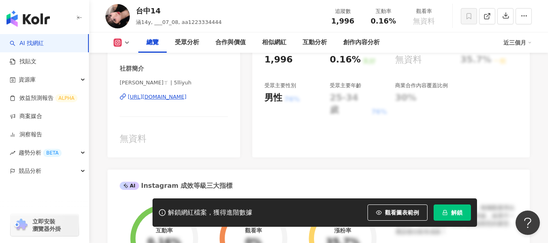
drag, startPoint x: 250, startPoint y: 143, endPoint x: 186, endPoint y: 96, distance: 80.0
click at [186, 96] on div "[URL][DOMAIN_NAME]" at bounding box center [157, 96] width 59 height 7
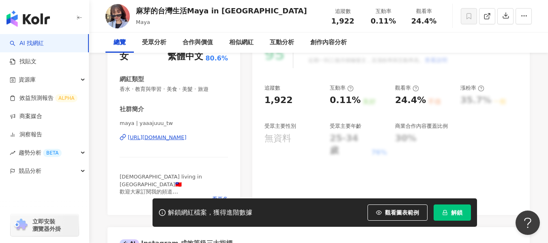
click at [143, 138] on div "https://www.instagram.com/yaaajuuu_tw/" at bounding box center [157, 137] width 59 height 7
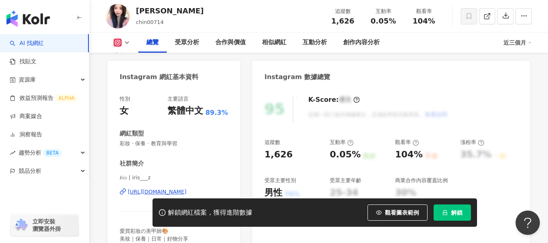
scroll to position [81, 0]
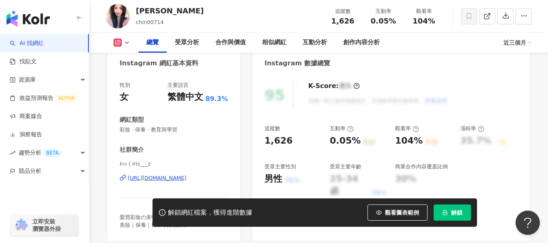
click at [167, 180] on div "[URL][DOMAIN_NAME]" at bounding box center [157, 177] width 59 height 7
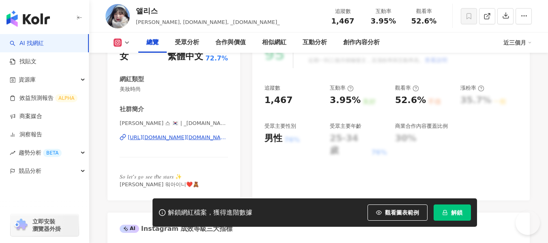
scroll to position [122, 0]
click at [141, 137] on div "[URL][DOMAIN_NAME][DOMAIN_NAME]" at bounding box center [178, 137] width 100 height 7
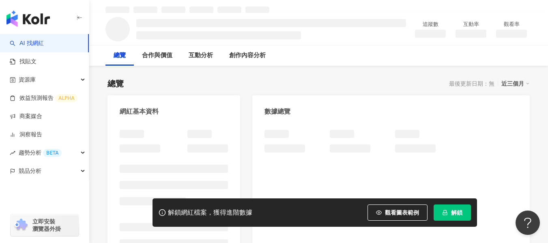
scroll to position [41, 0]
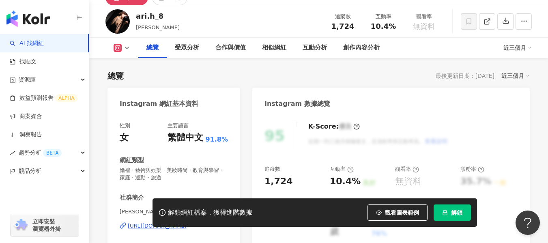
click at [171, 156] on div "性別 女 主要語言 繁體中文 91.8% 網紅類型 婚禮 · 藝術與娛樂 · 美妝時尚 · 教育與學習 · 家庭 · 運動 · 旅遊 社群簡介 Ari Hun…" at bounding box center [174, 206] width 108 height 169
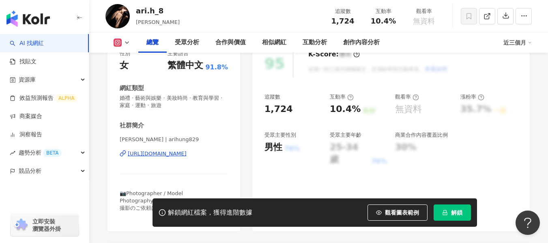
drag, startPoint x: 173, startPoint y: 154, endPoint x: 187, endPoint y: 143, distance: 17.7
click at [173, 154] on div "https://www.instagram.com/arihung829/" at bounding box center [157, 153] width 59 height 7
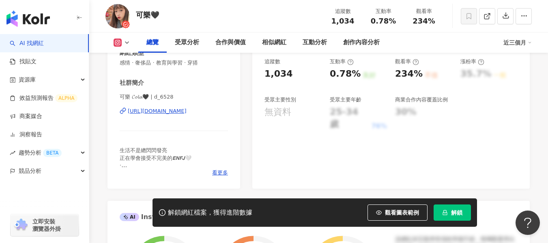
scroll to position [162, 0]
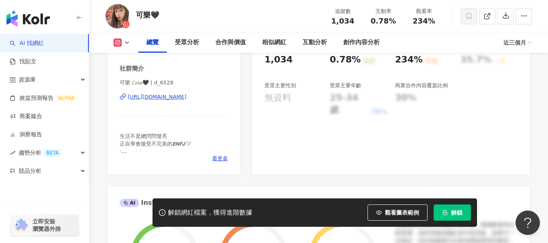
click at [186, 98] on div "https://www.instagram.com/d_6528/" at bounding box center [157, 96] width 59 height 7
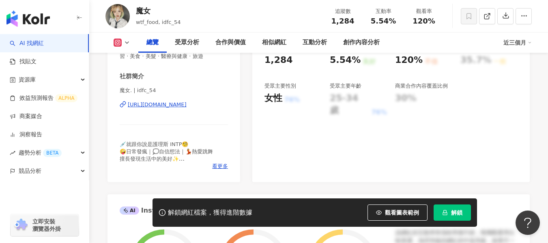
scroll to position [162, 0]
click at [186, 104] on div "https://www.instagram.com/idfc_54/" at bounding box center [157, 104] width 59 height 7
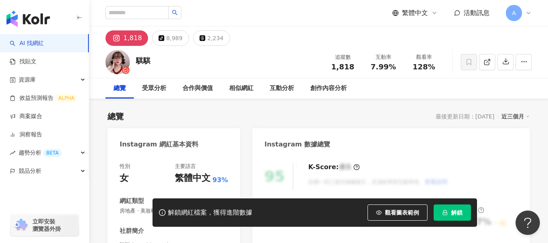
scroll to position [81, 0]
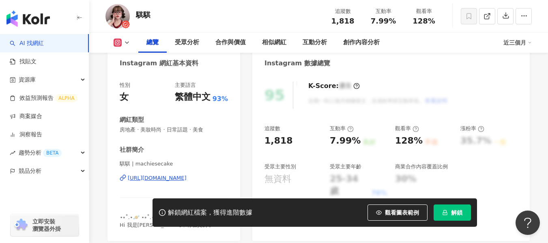
click at [161, 178] on div "[URL][DOMAIN_NAME]" at bounding box center [157, 177] width 59 height 7
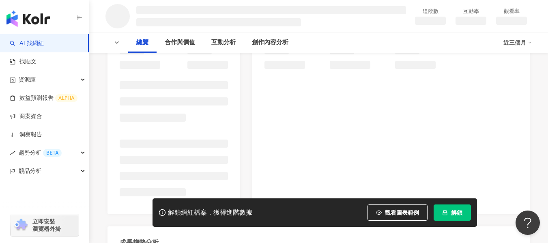
scroll to position [122, 0]
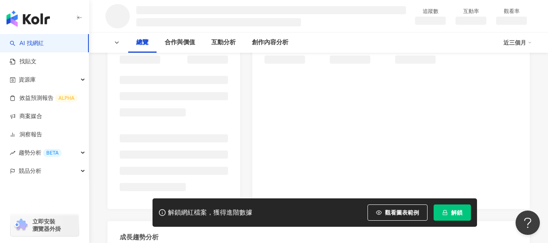
click at [162, 105] on div at bounding box center [174, 119] width 108 height 156
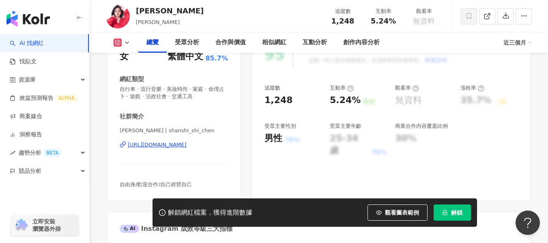
click at [164, 141] on div "https://www.instagram.com/shanshi_shi_chen/" at bounding box center [157, 144] width 59 height 7
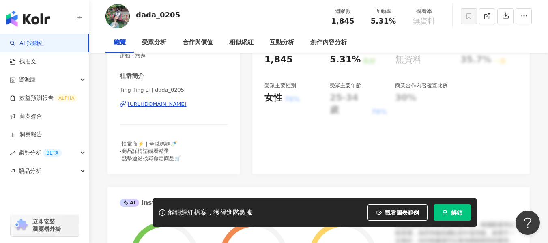
click at [186, 105] on div "https://www.instagram.com/dada_0205/" at bounding box center [157, 104] width 59 height 7
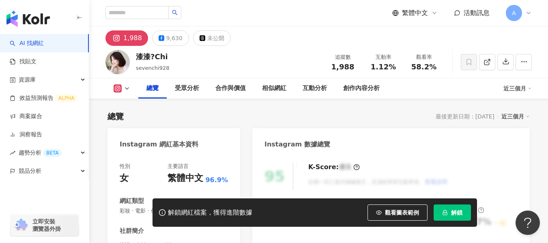
scroll to position [122, 0]
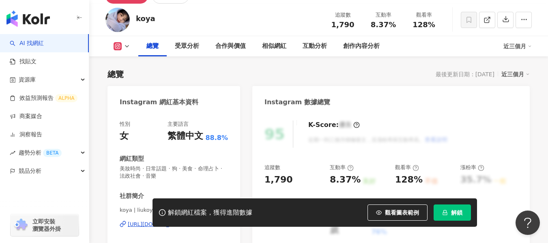
scroll to position [81, 0]
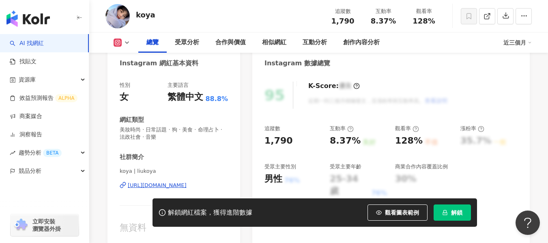
click at [163, 187] on div "https://www.instagram.com/liukoya/" at bounding box center [157, 185] width 59 height 7
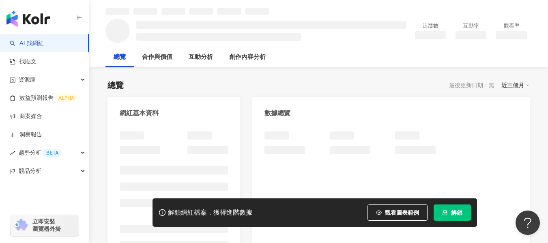
scroll to position [41, 0]
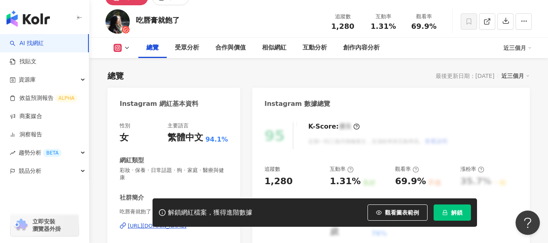
click at [158, 151] on div "性別 女 主要語言 繁體中文 94.1% 網紅類型 彩妝 · 保養 · 日常話題 · 狗 · 家庭 · 醫療與健康 社群簡介 吃唇膏就飽了💄 | heyeee…" at bounding box center [174, 206] width 108 height 169
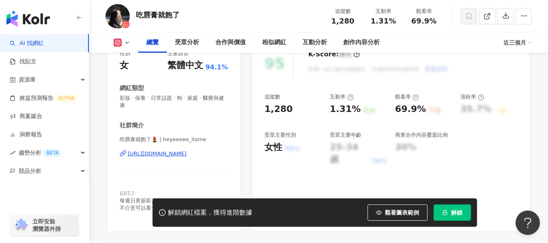
click at [186, 154] on div "https://www.instagram.com/heyeeeee_itsme/" at bounding box center [157, 153] width 59 height 7
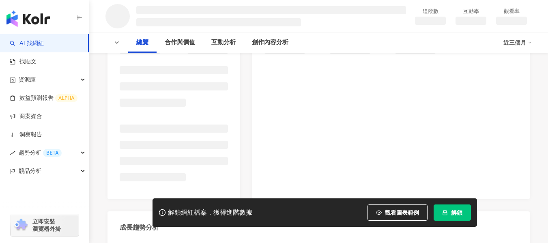
scroll to position [162, 0]
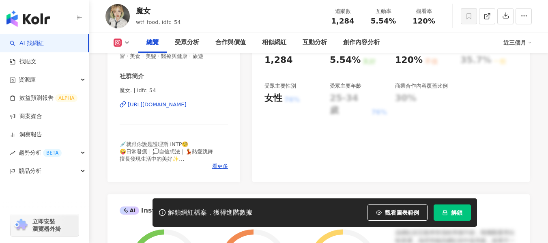
click at [174, 141] on span "💉就跟你說是護理斯 INTP🧐 🤪日常發瘋｜💭自信想法｜💃熱愛跳舞 擅長發現生活中的美好✨ #合作邀約私訊📩 #生活都在限時動態 🤪 𝒦𝑒𝑒𝓅 💙𝓃 𝒟𝒶𝓃𝒸…" at bounding box center [166, 162] width 93 height 43
click at [176, 103] on div "[URL][DOMAIN_NAME]" at bounding box center [157, 104] width 59 height 7
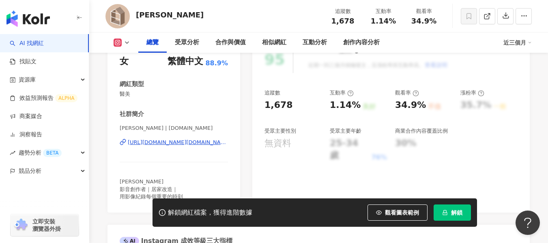
scroll to position [122, 0]
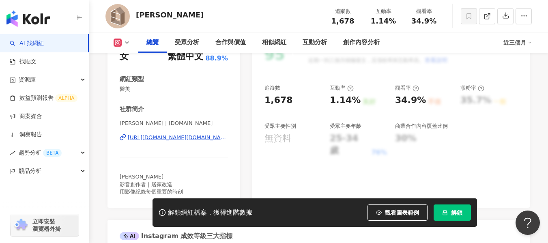
click at [185, 139] on div "https://www.instagram.com/louiseblanc.cl/" at bounding box center [178, 137] width 100 height 7
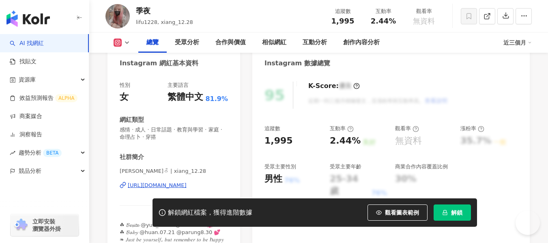
scroll to position [81, 0]
click at [150, 184] on div "https://www.instagram.com/xiang_12.28/" at bounding box center [157, 185] width 59 height 7
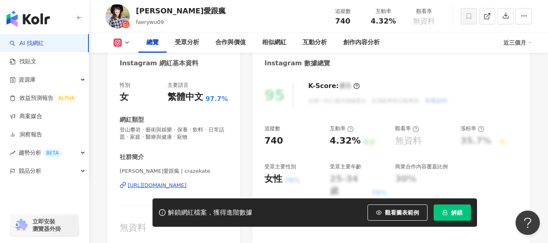
click at [136, 184] on div "[URL][DOMAIN_NAME]" at bounding box center [157, 185] width 59 height 7
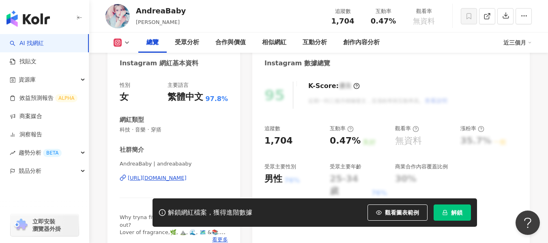
click at [184, 176] on div "https://www.instagram.com/andreabaaby/" at bounding box center [157, 177] width 59 height 7
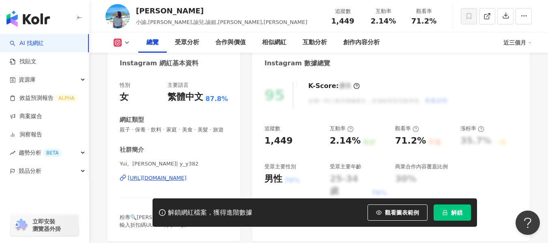
scroll to position [122, 0]
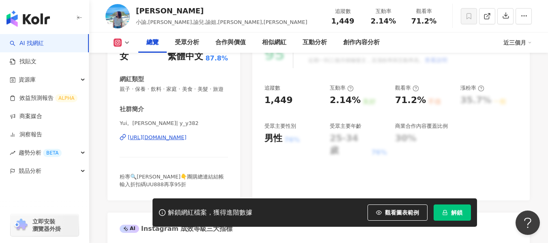
click at [186, 141] on div "https://www.instagram.com/y_y382/" at bounding box center [157, 137] width 59 height 7
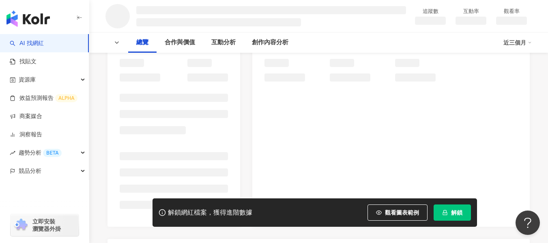
scroll to position [122, 0]
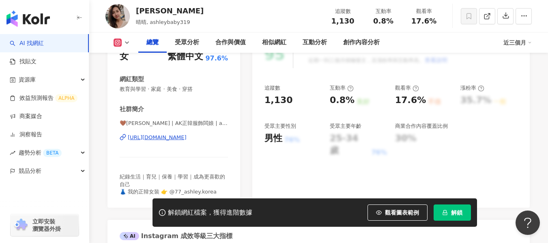
click at [183, 138] on div "https://www.instagram.com/ashley77___/" at bounding box center [157, 137] width 59 height 7
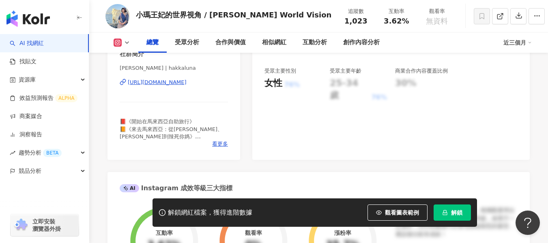
scroll to position [162, 0]
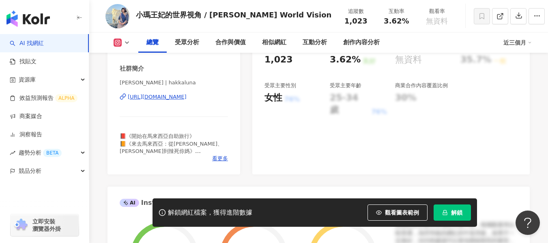
click at [186, 96] on div "[URL][DOMAIN_NAME]" at bounding box center [157, 96] width 59 height 7
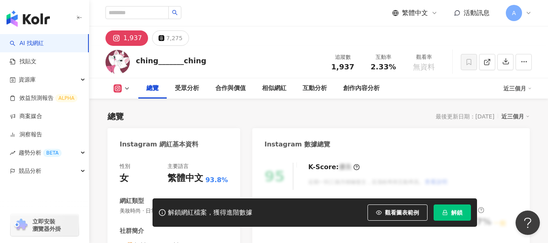
scroll to position [162, 0]
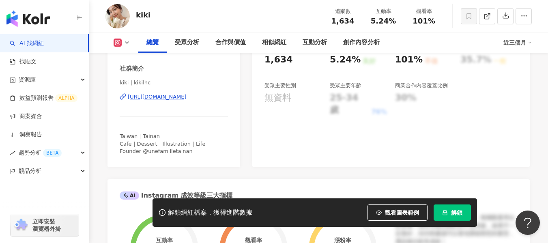
click at [186, 98] on div "https://www.instagram.com/kikilhc/" at bounding box center [157, 96] width 59 height 7
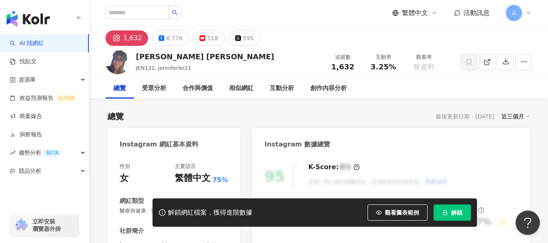
scroll to position [162, 0]
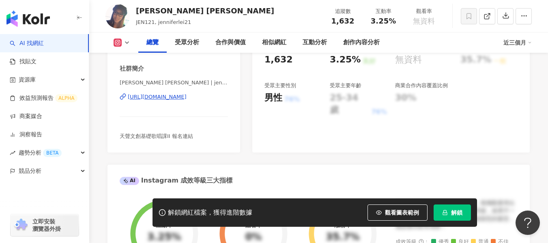
click at [146, 96] on div "https://www.instagram.com/jenniferlei21/" at bounding box center [157, 96] width 59 height 7
